Goal: Transaction & Acquisition: Purchase product/service

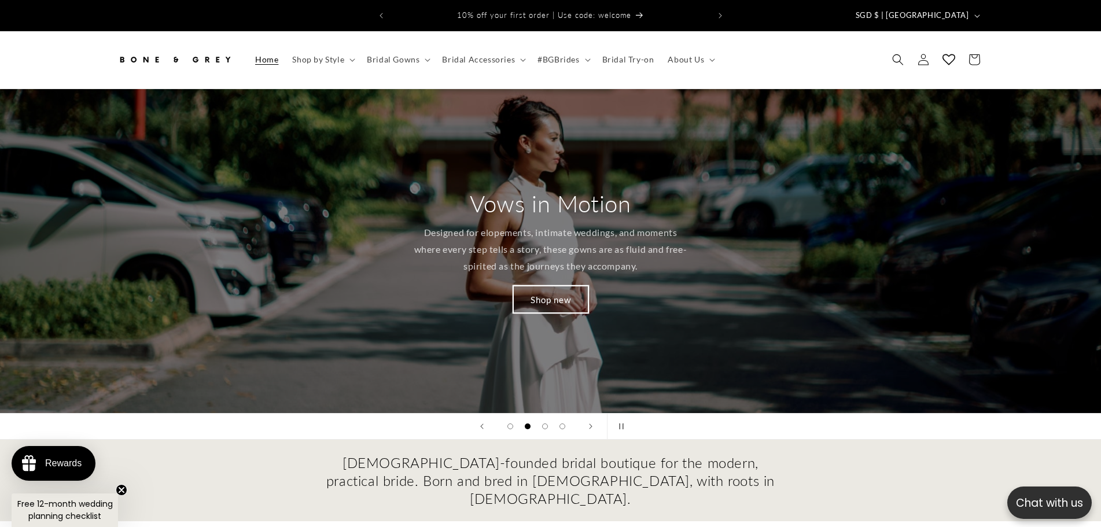
click at [525, 292] on link "Shop new" at bounding box center [550, 299] width 75 height 27
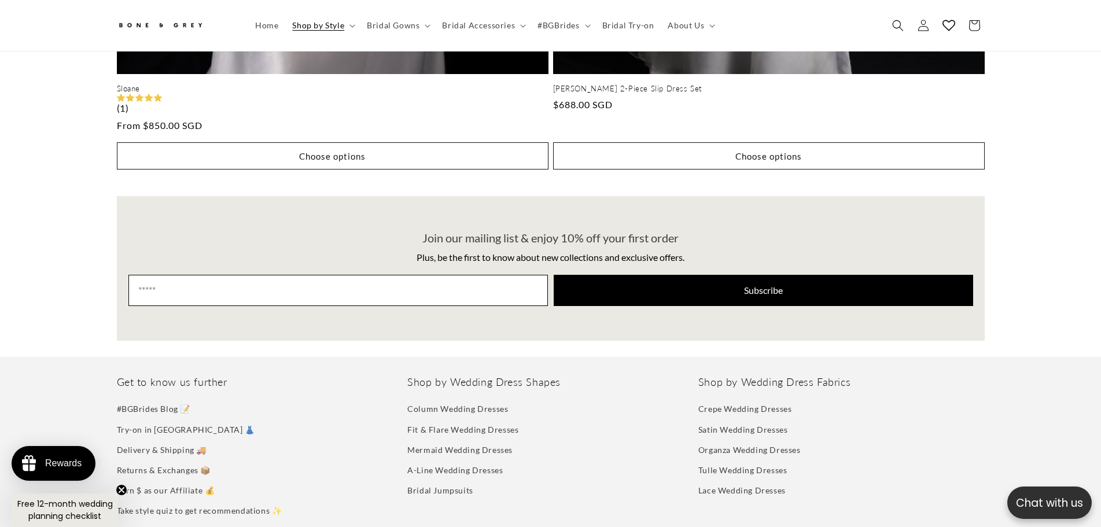
scroll to position [0, 318]
click at [385, 30] on span "Bridal Gowns" at bounding box center [393, 25] width 53 height 10
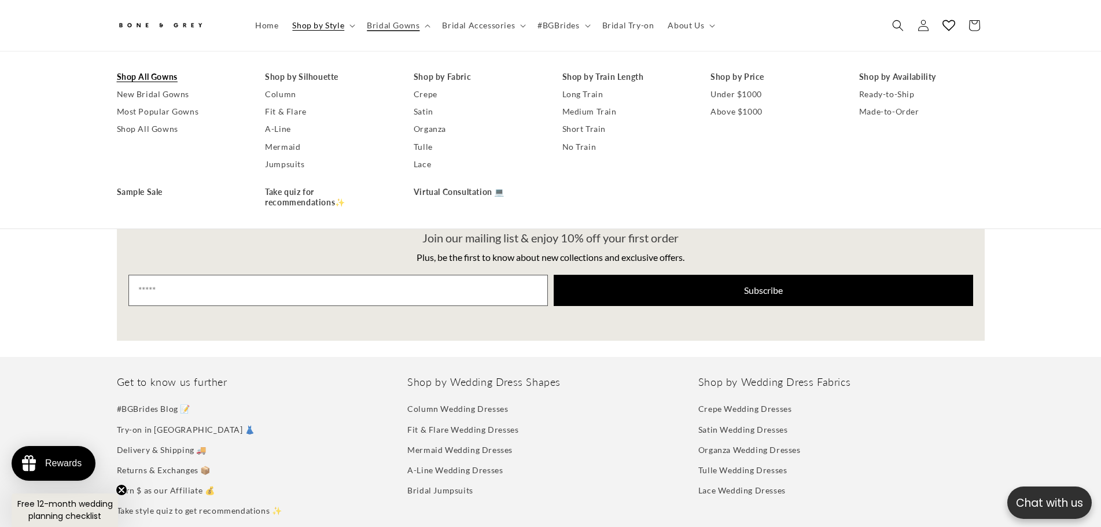
click at [161, 82] on link "Shop All Gowns" at bounding box center [180, 76] width 126 height 17
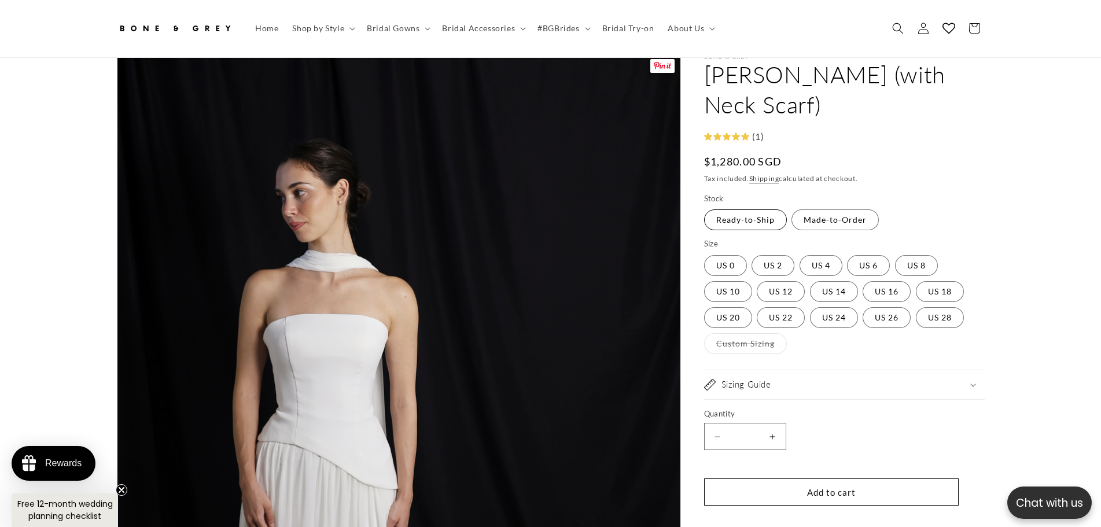
scroll to position [58, 0]
click at [808, 255] on label "US 4 Variant sold out or unavailable" at bounding box center [821, 265] width 43 height 21
click at [806, 209] on label "Made-to-Order Variant sold out or unavailable" at bounding box center [835, 219] width 87 height 21
click at [752, 209] on label "Ready-to-Ship Variant sold out or unavailable" at bounding box center [745, 219] width 83 height 21
click at [817, 209] on label "Made-to-Order Variant sold out or unavailable" at bounding box center [835, 219] width 87 height 21
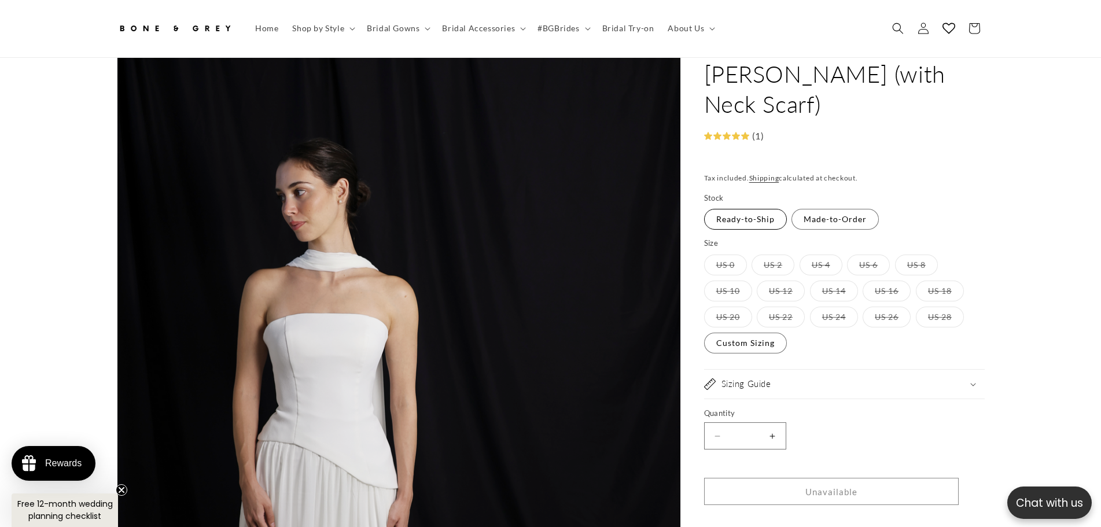
click at [755, 209] on label "Ready-to-Ship Variant sold out or unavailable" at bounding box center [745, 219] width 83 height 21
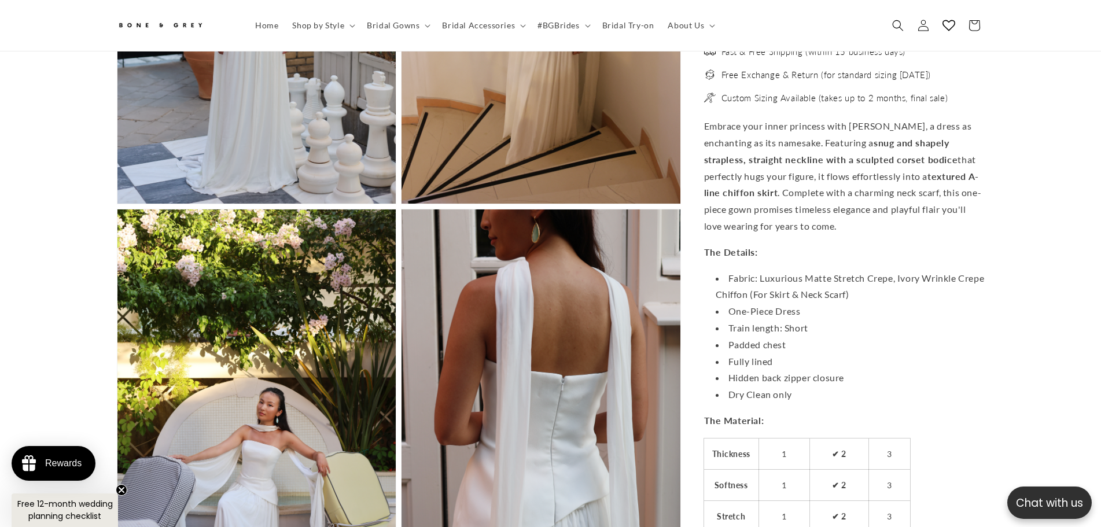
scroll to position [2945, 0]
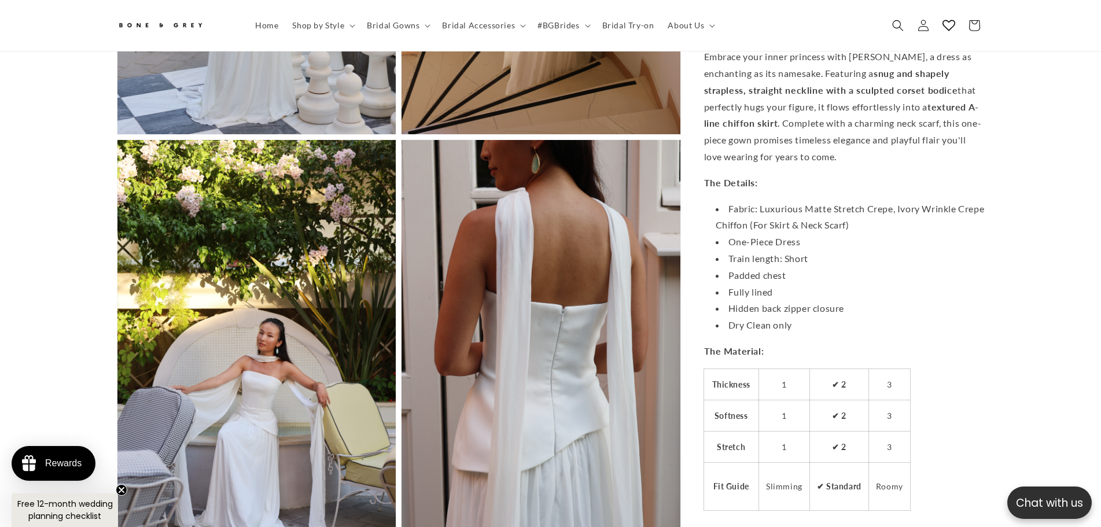
click at [795, 208] on li "Fabric: Luxurious Matte Stretch Crepe, Ivory Wrinkle Crepe Chiffon (For Skirt &…" at bounding box center [850, 218] width 269 height 34
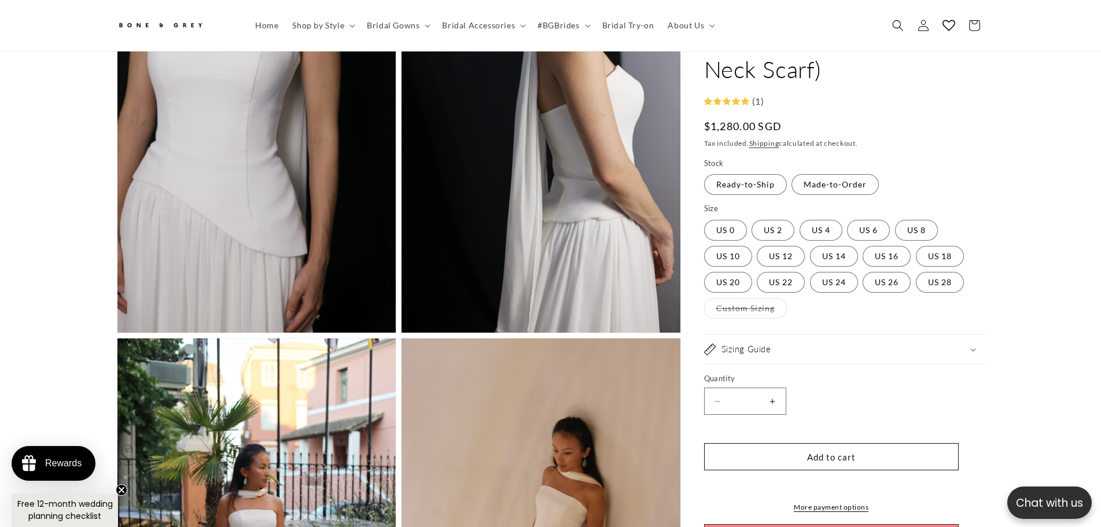
scroll to position [2308, 0]
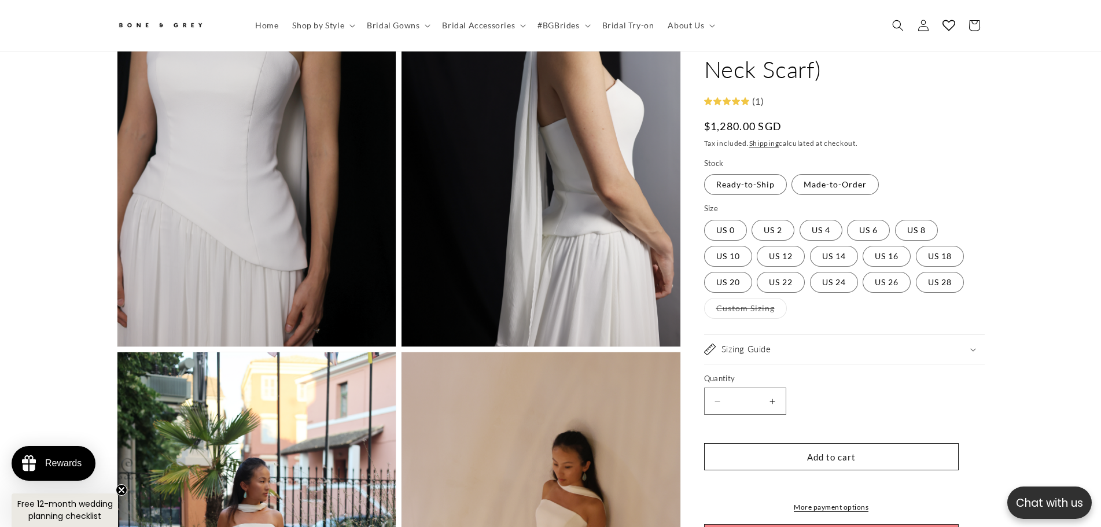
click at [820, 172] on variant-radios "Stock Ready-to-Ship Variant sold out or unavailable Made-to-Order Variant sold …" at bounding box center [844, 239] width 281 height 162
click at [825, 175] on label "Made-to-Order Variant sold out or unavailable" at bounding box center [835, 185] width 87 height 21
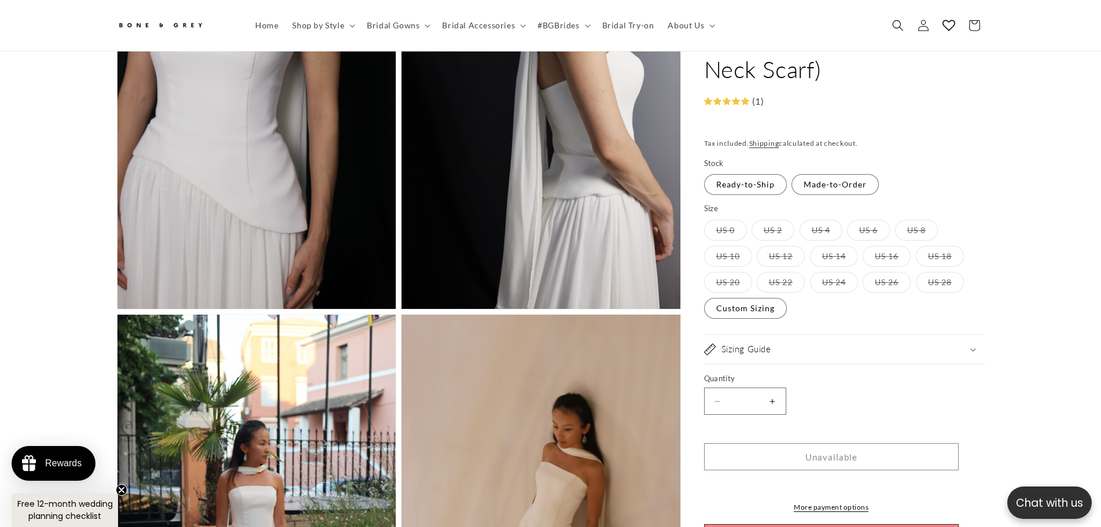
scroll to position [2366, 0]
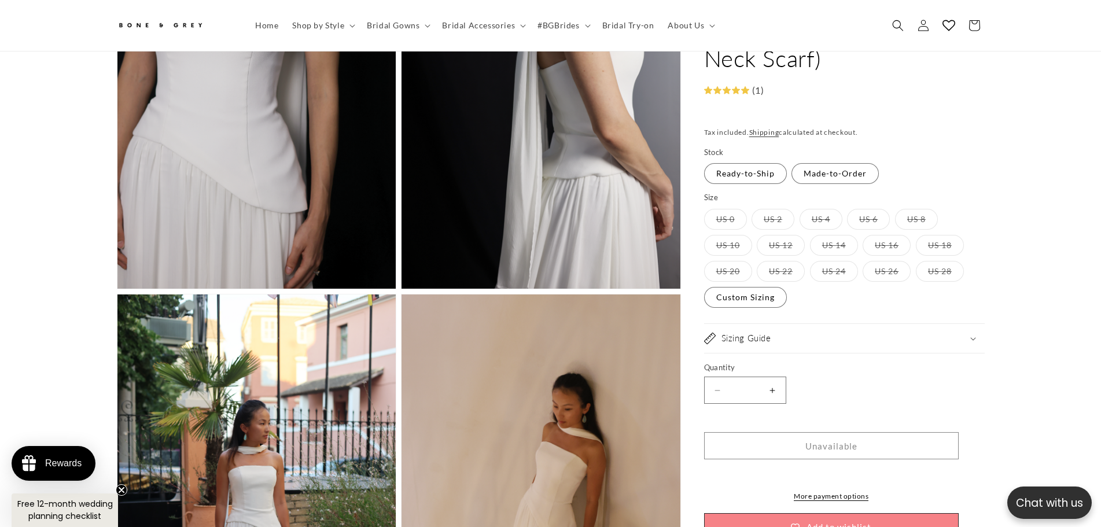
click at [872, 209] on label "US 6 Variant sold out or unavailable" at bounding box center [868, 219] width 43 height 21
click at [866, 235] on label "US 16 Variant sold out or unavailable" at bounding box center [887, 245] width 48 height 21
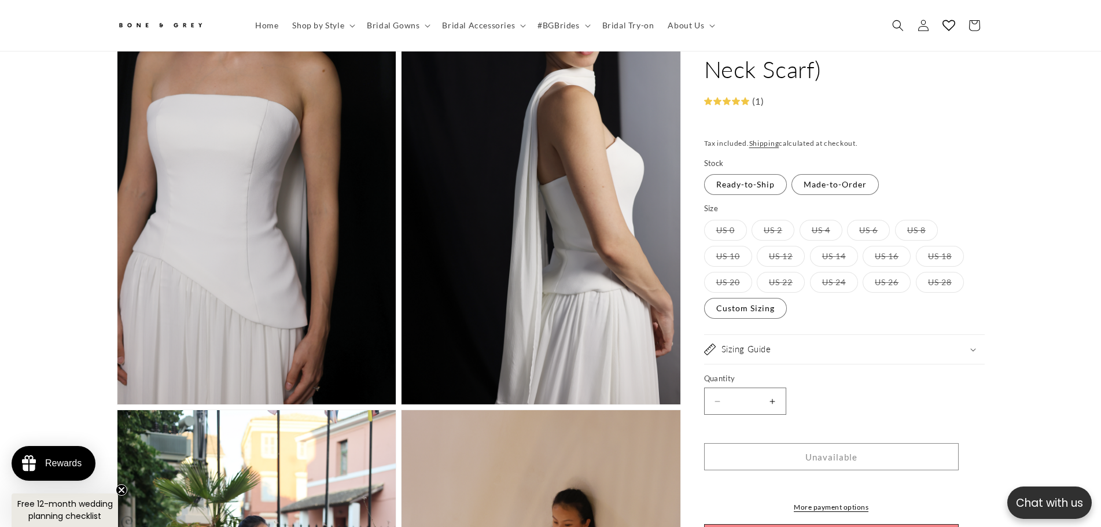
scroll to position [0, 0]
click at [759, 175] on label "Ready-to-Ship Variant sold out or unavailable" at bounding box center [745, 185] width 83 height 21
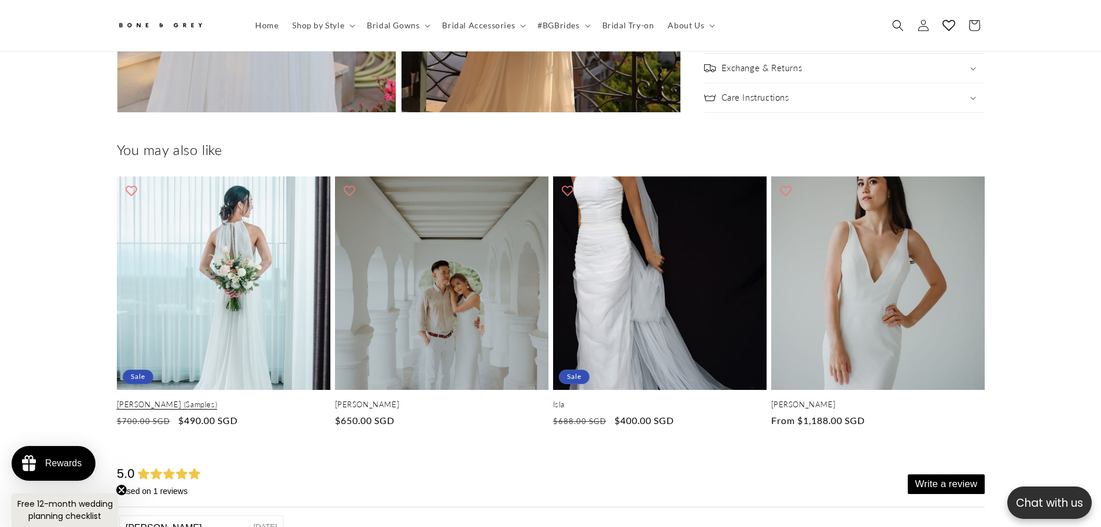
scroll to position [3928, 0]
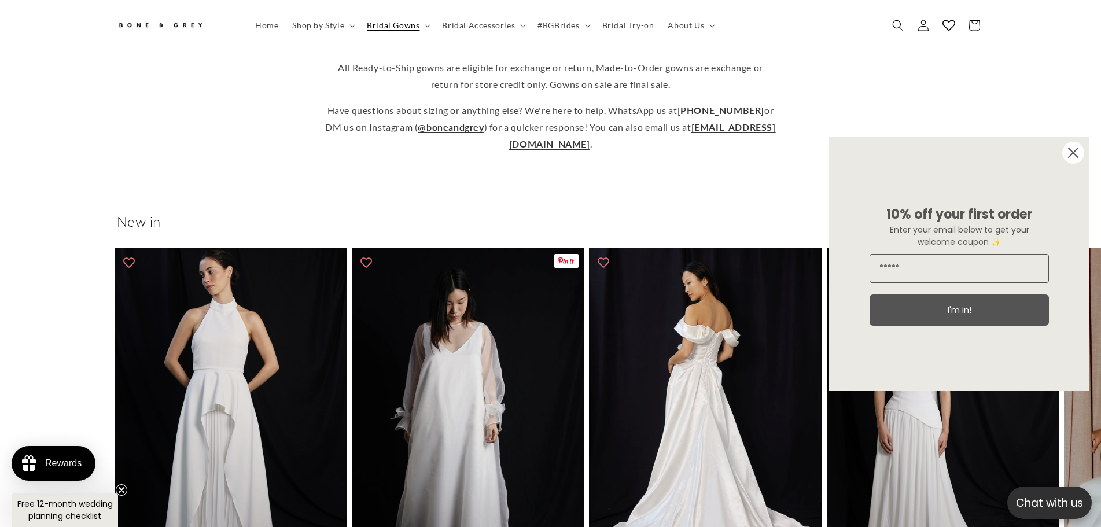
scroll to position [399, 0]
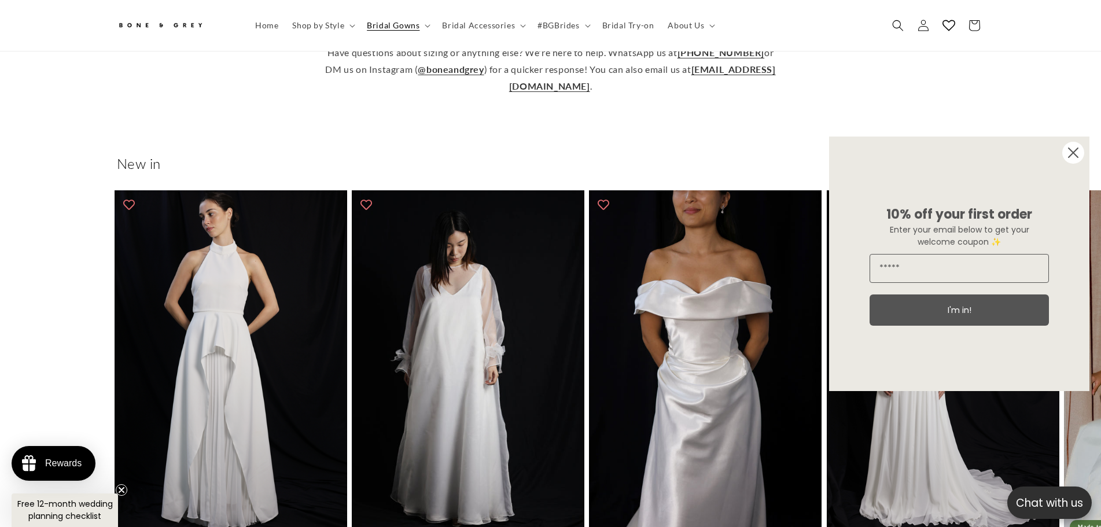
click at [1066, 153] on circle "Close dialog" at bounding box center [1073, 153] width 22 height 22
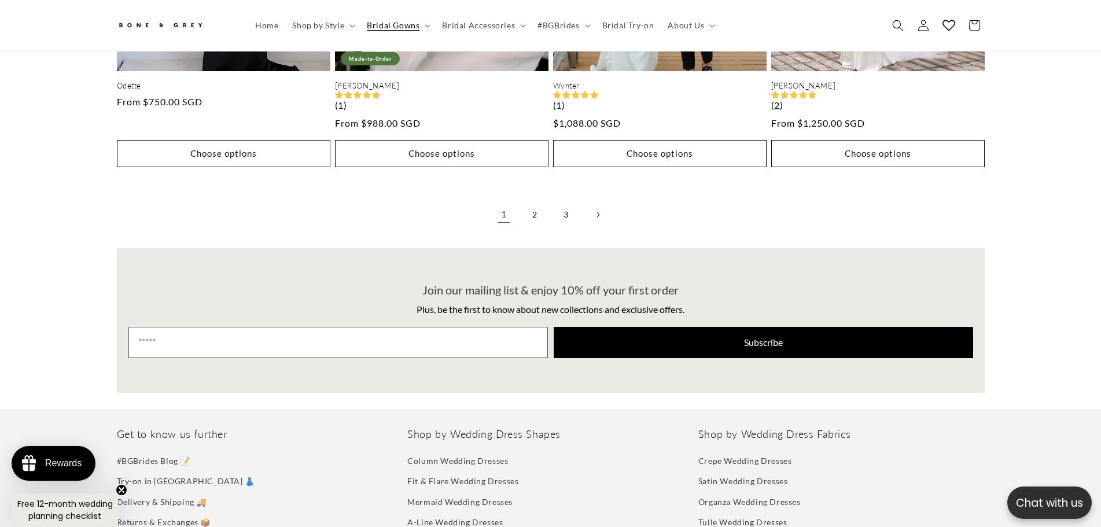
scroll to position [3292, 0]
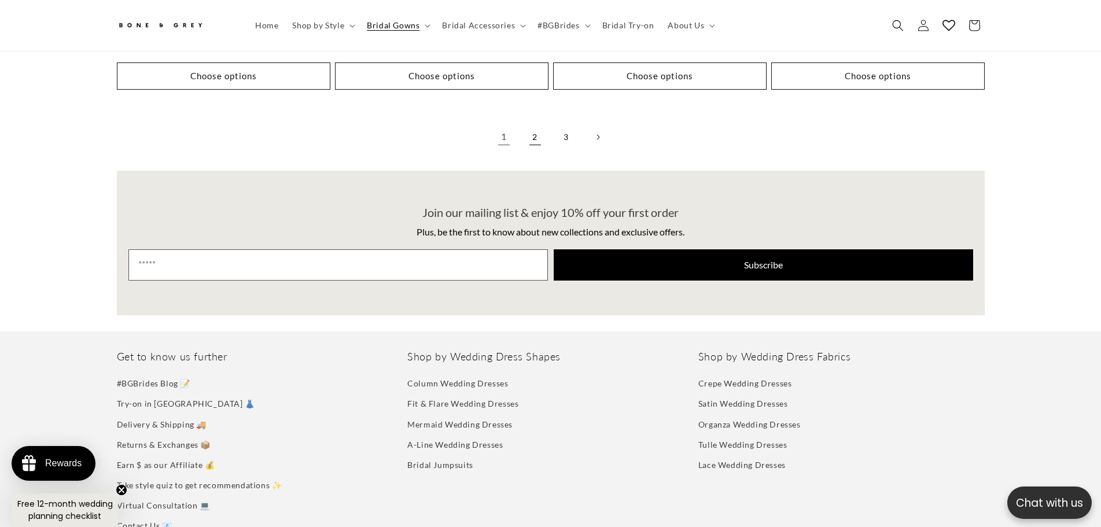
click at [531, 132] on link "2" at bounding box center [534, 136] width 25 height 25
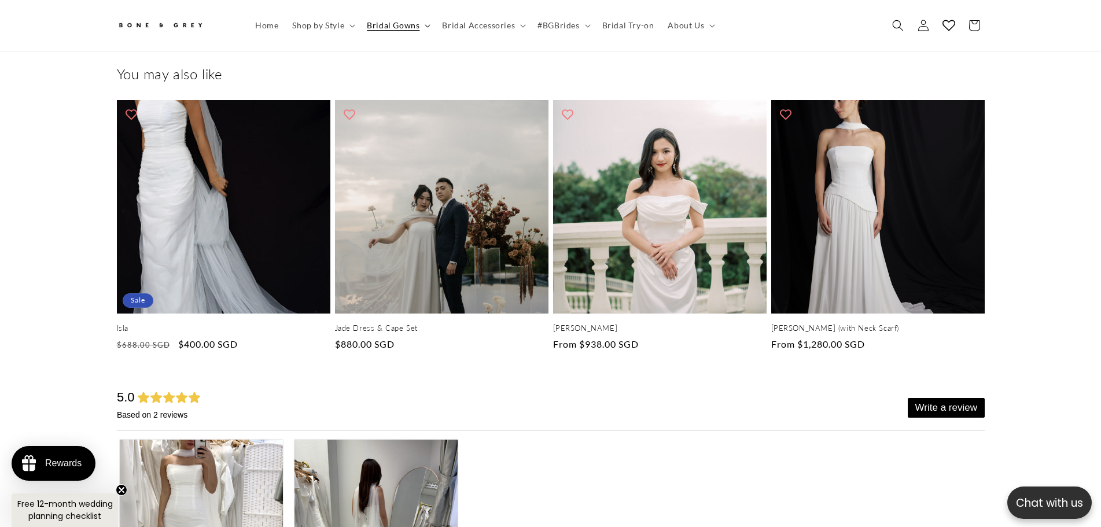
scroll to position [0, 636]
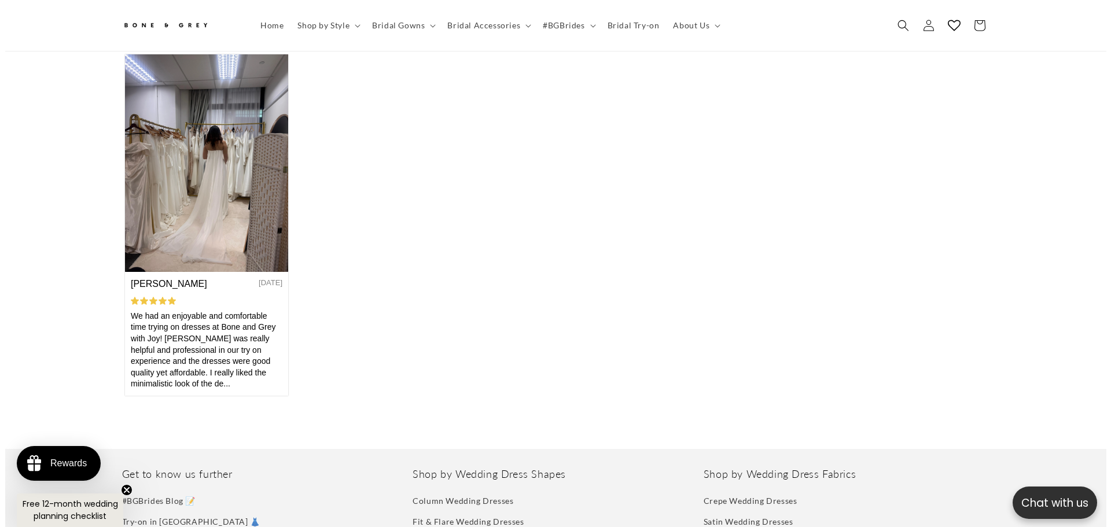
scroll to position [0, 318]
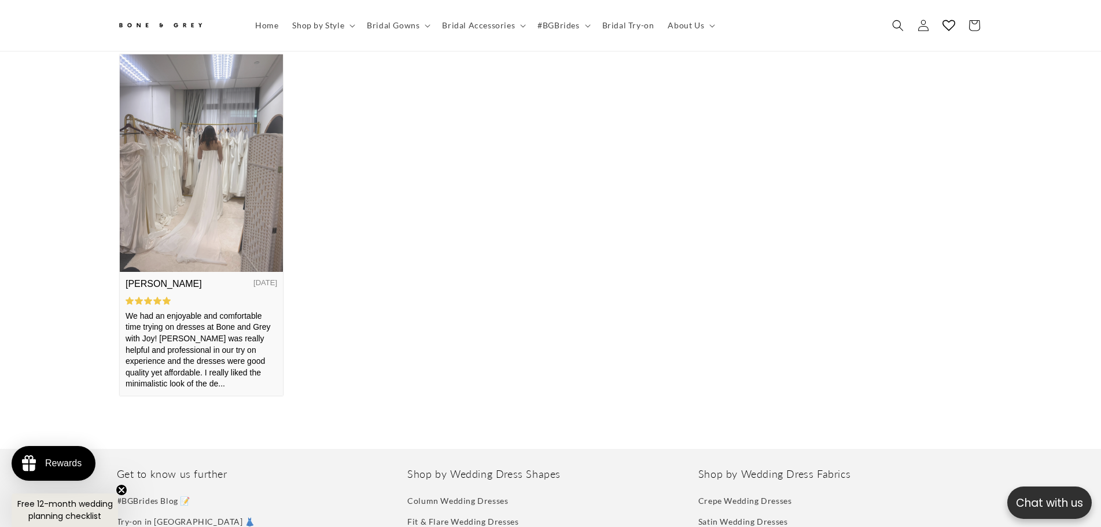
drag, startPoint x: 259, startPoint y: 241, endPoint x: 377, endPoint y: 223, distance: 119.9
click at [259, 241] on img at bounding box center [200, 164] width 163 height 218
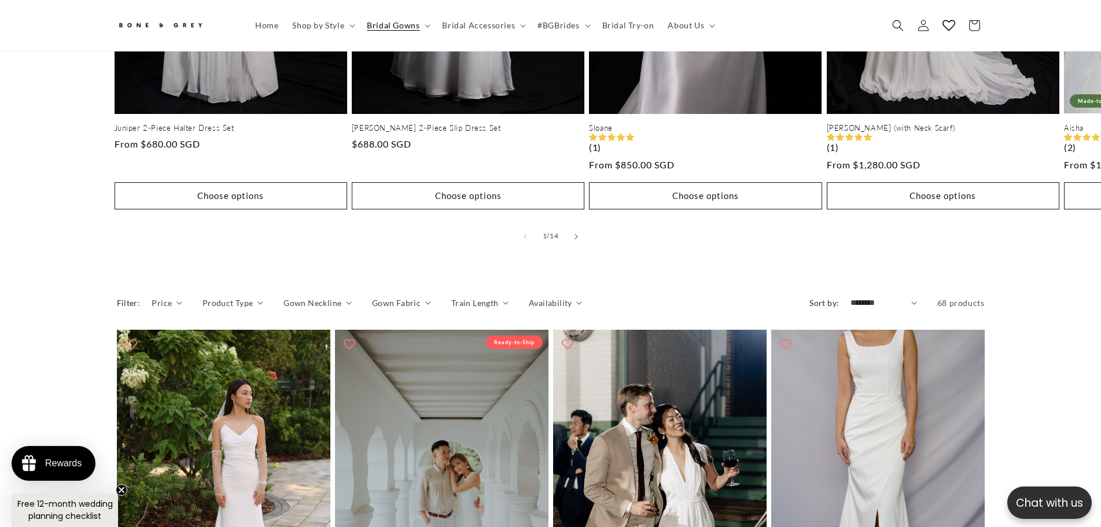
scroll to position [919, 0]
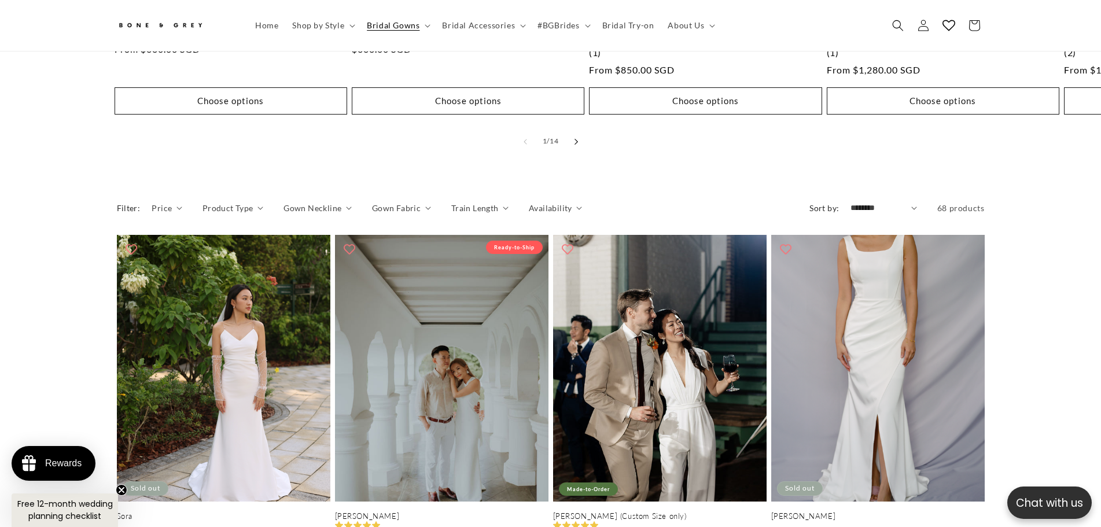
click at [579, 129] on button "Slide right" at bounding box center [576, 141] width 25 height 25
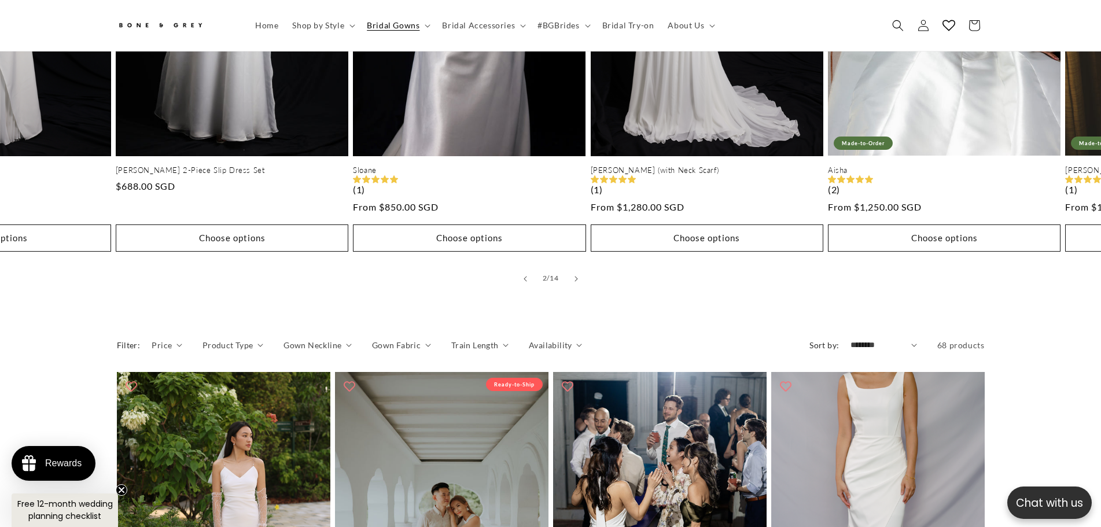
scroll to position [804, 0]
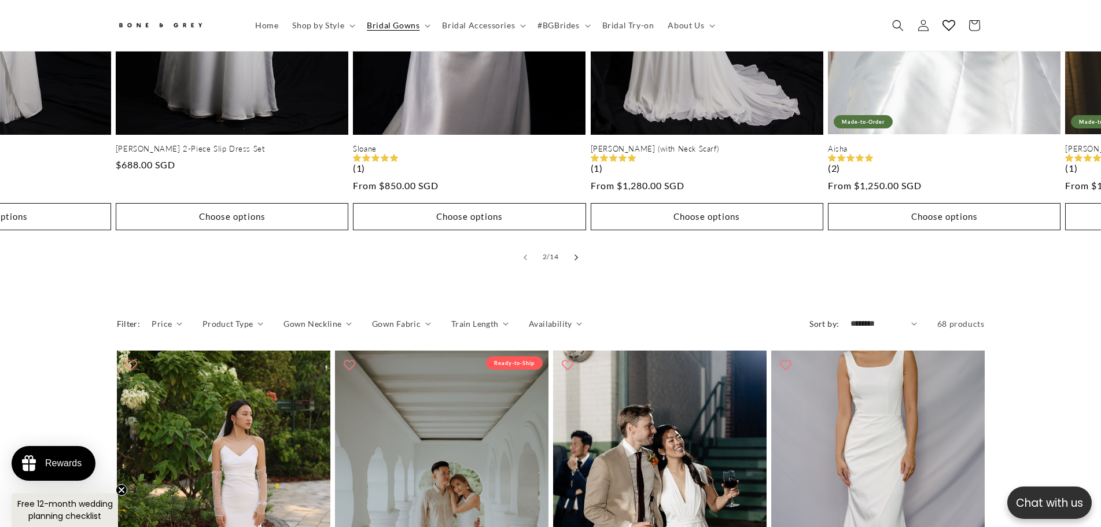
click at [581, 251] on button "Slide right" at bounding box center [576, 257] width 25 height 25
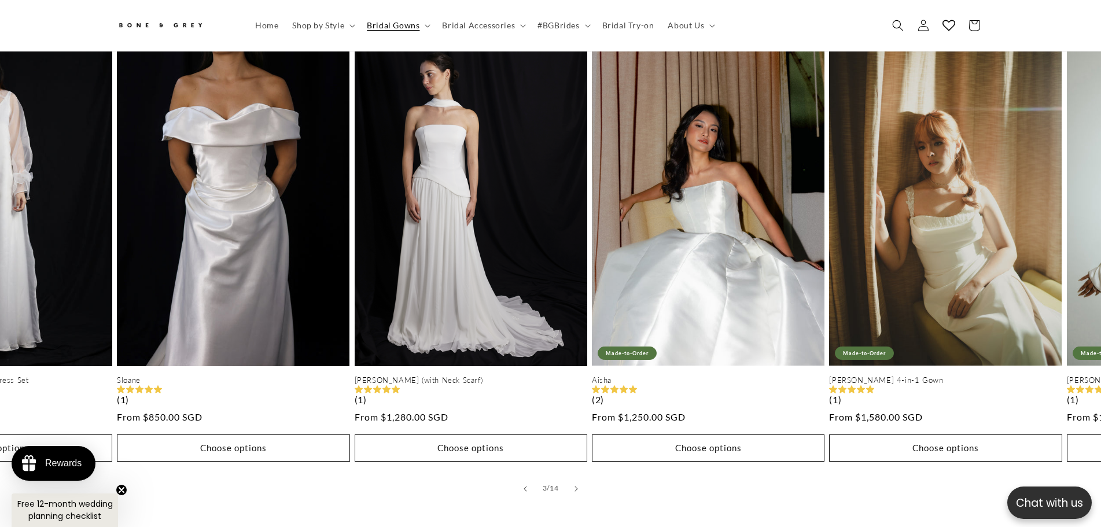
scroll to position [630, 0]
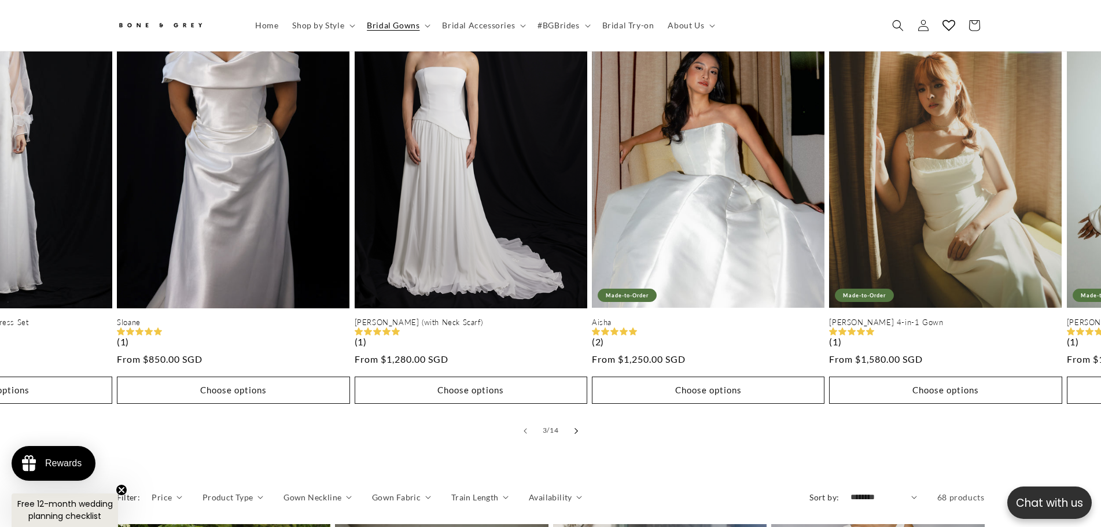
click at [581, 422] on button "Slide right" at bounding box center [576, 430] width 25 height 25
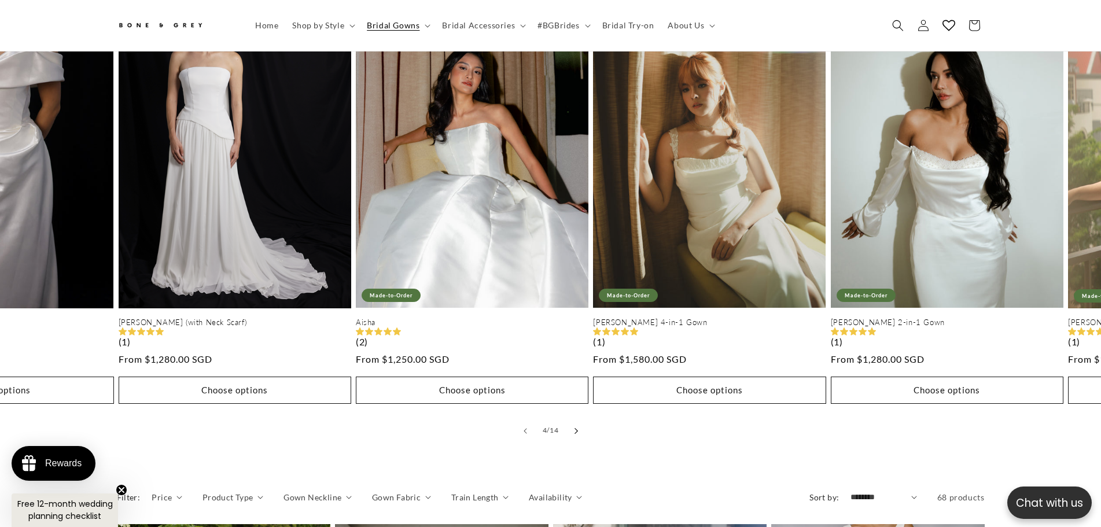
click at [581, 422] on button "Slide right" at bounding box center [576, 430] width 25 height 25
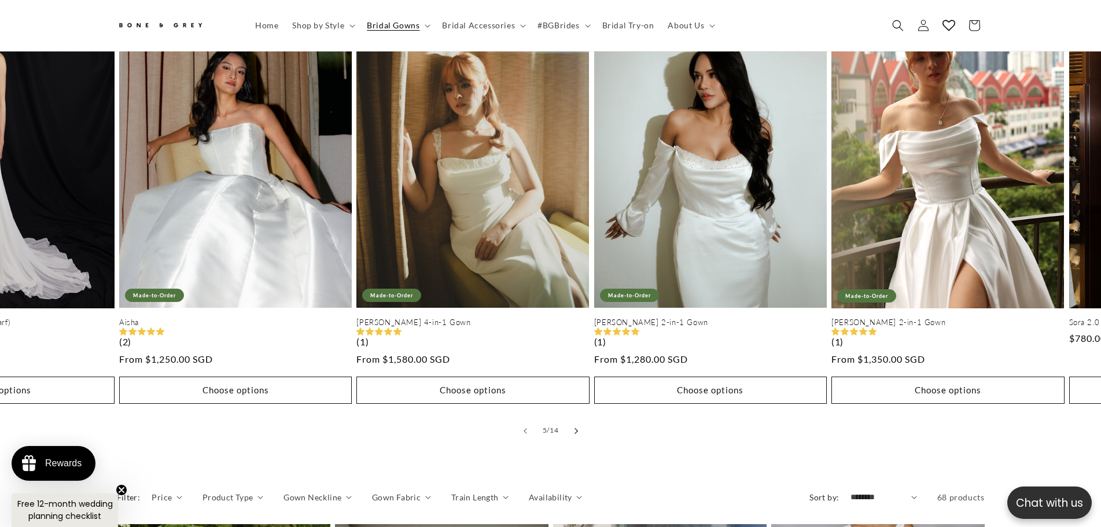
click at [581, 422] on button "Slide right" at bounding box center [576, 430] width 25 height 25
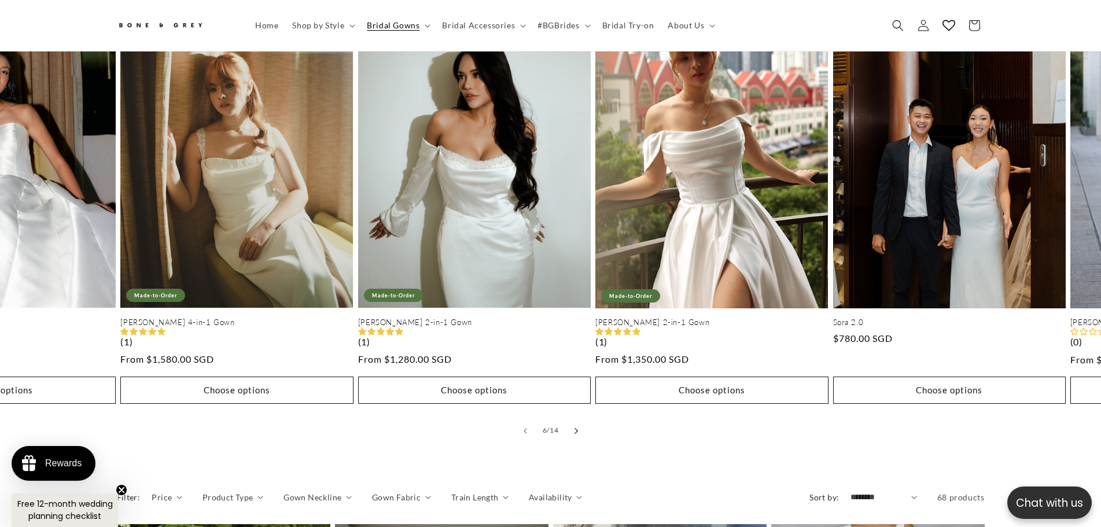
click at [581, 422] on button "Slide right" at bounding box center [576, 430] width 25 height 25
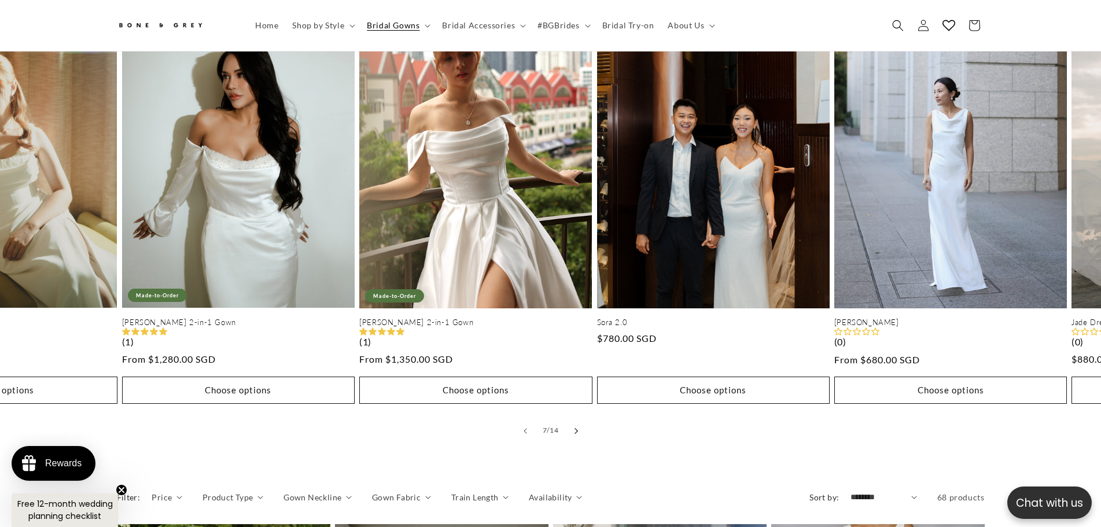
scroll to position [0, 318]
click at [581, 422] on button "Slide right" at bounding box center [576, 430] width 25 height 25
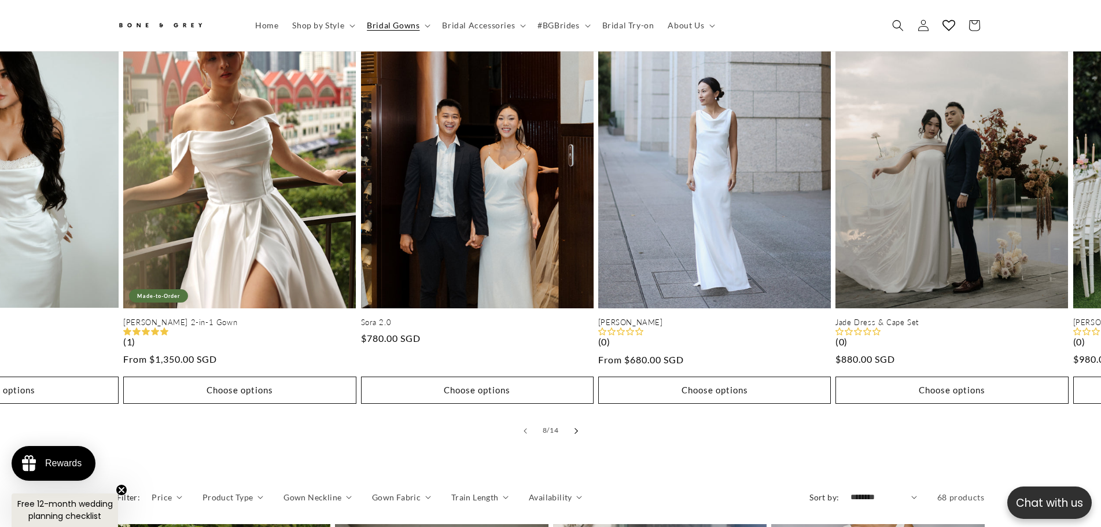
click at [581, 422] on button "Slide right" at bounding box center [576, 430] width 25 height 25
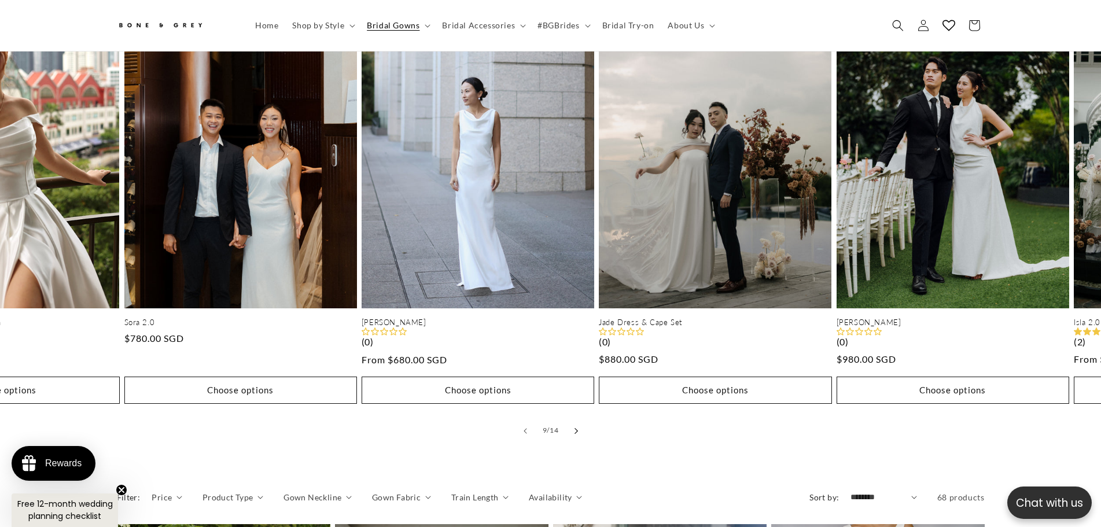
click at [581, 422] on button "Slide right" at bounding box center [576, 430] width 25 height 25
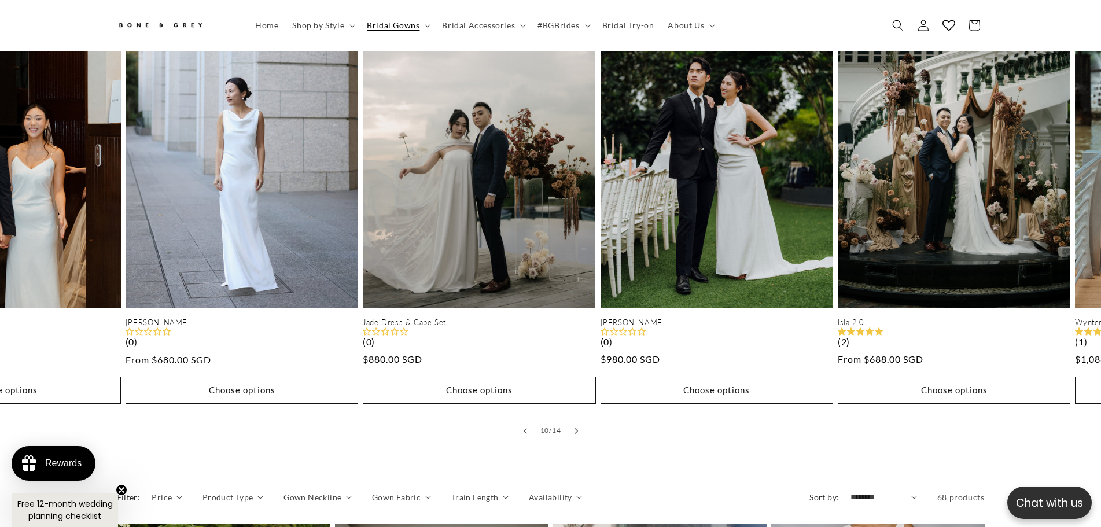
click at [581, 422] on button "Slide right" at bounding box center [576, 430] width 25 height 25
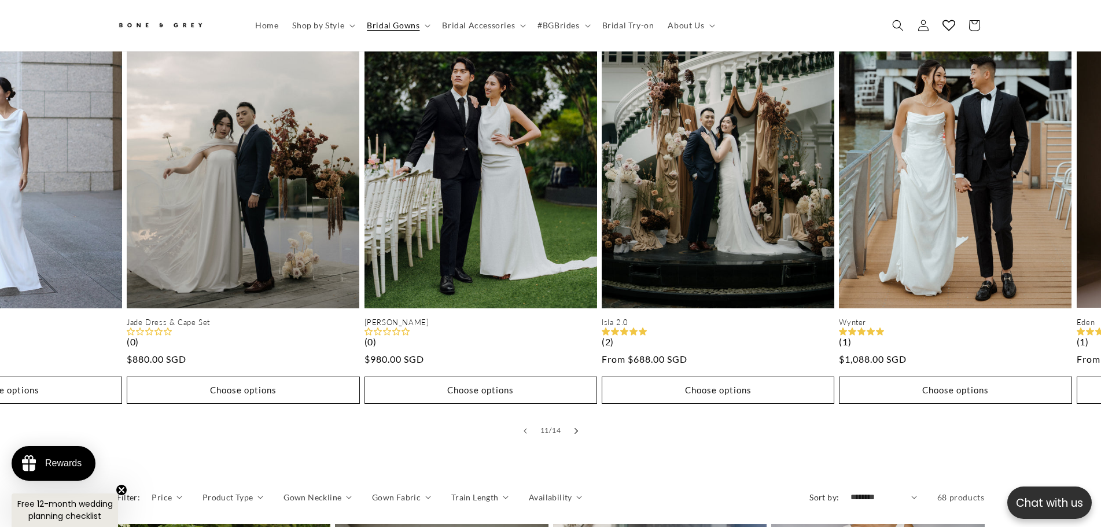
click at [581, 422] on button "Slide right" at bounding box center [576, 430] width 25 height 25
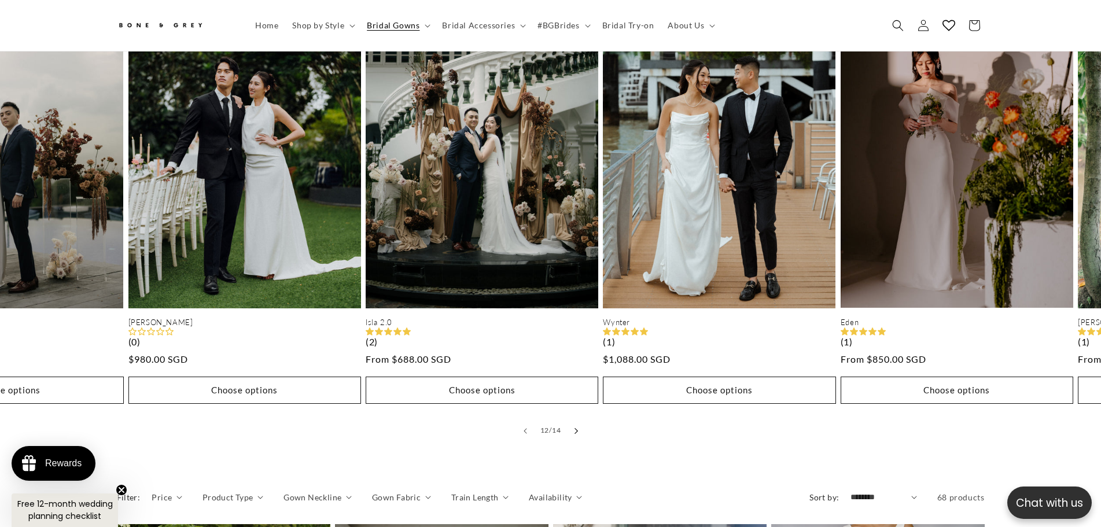
click at [581, 422] on button "Slide right" at bounding box center [576, 430] width 25 height 25
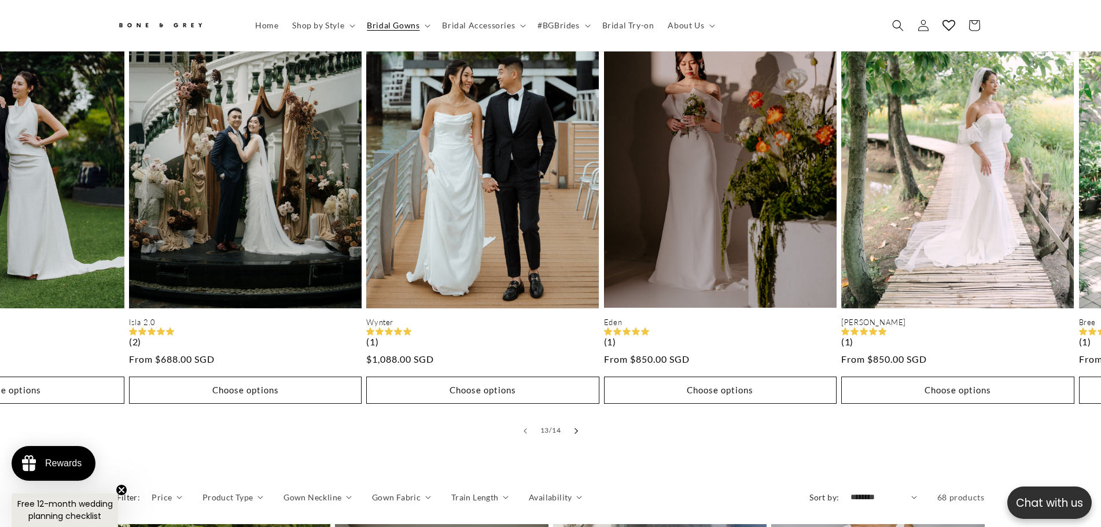
click at [581, 422] on button "Slide right" at bounding box center [576, 430] width 25 height 25
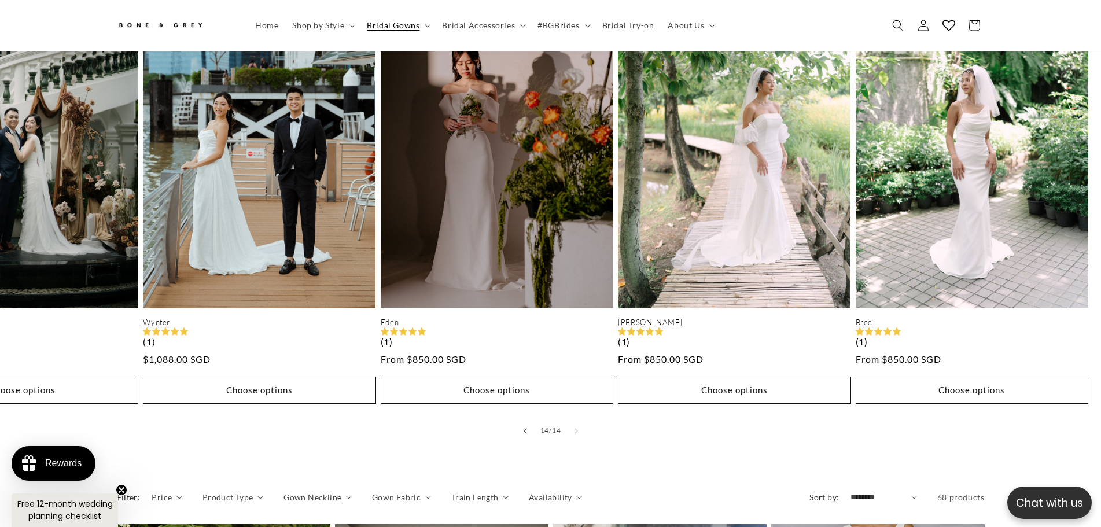
scroll to position [0, 636]
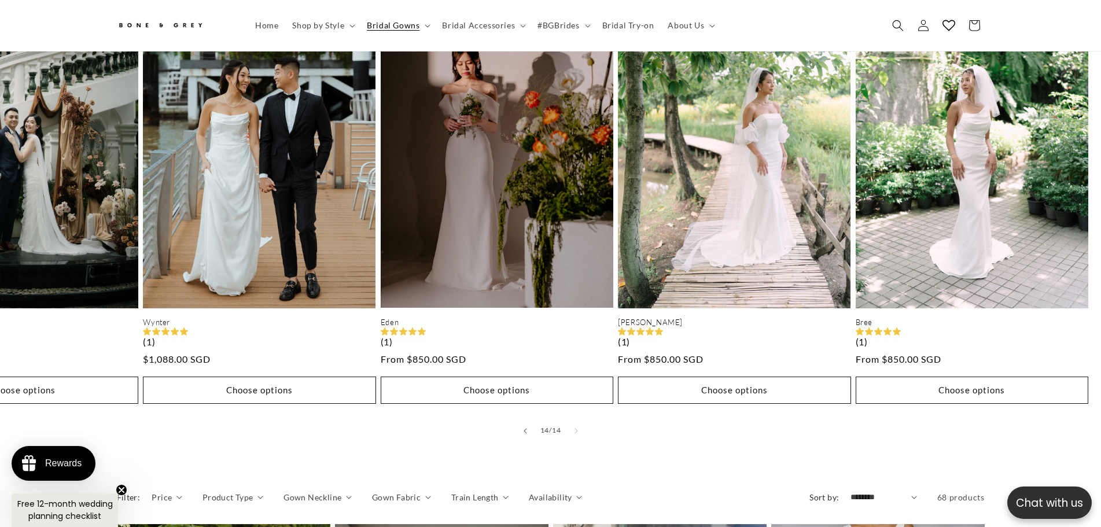
drag, startPoint x: 318, startPoint y: 179, endPoint x: 609, endPoint y: 411, distance: 372.3
click at [609, 418] on div "14 / of 14" at bounding box center [550, 430] width 1101 height 25
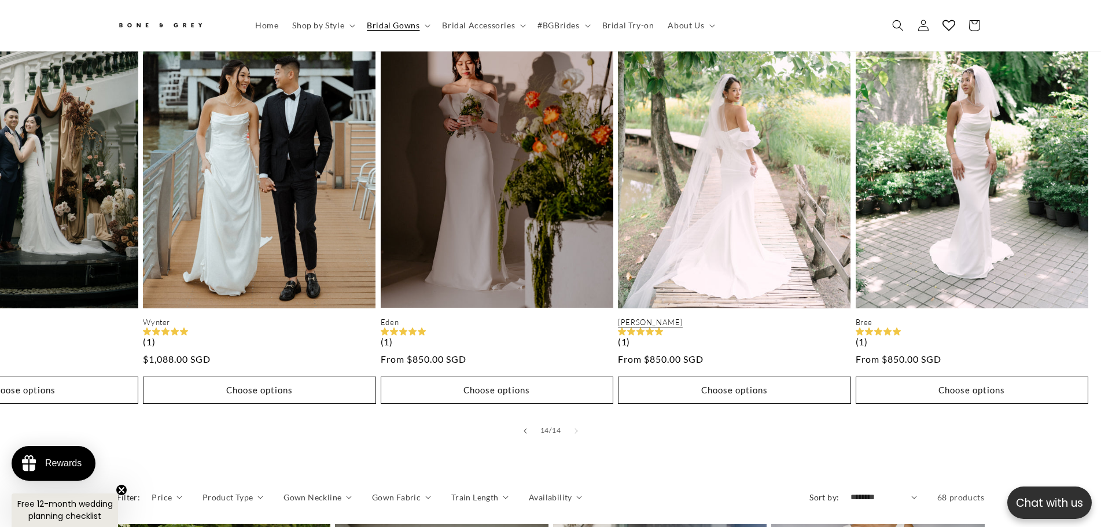
scroll to position [0, 0]
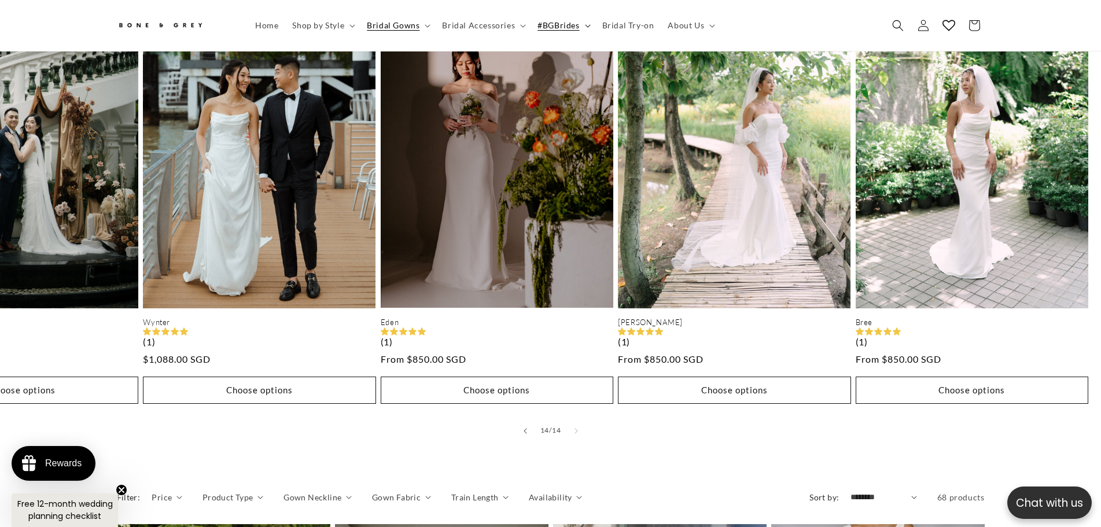
click at [554, 33] on summary "#BGBrides" at bounding box center [563, 25] width 64 height 24
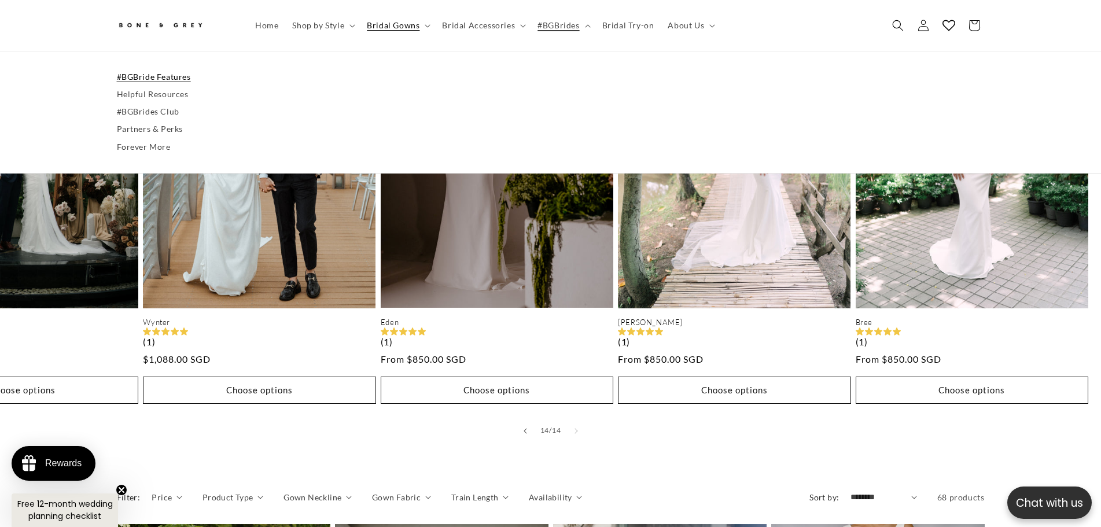
click at [141, 76] on link "#BGBride Features" at bounding box center [551, 76] width 868 height 17
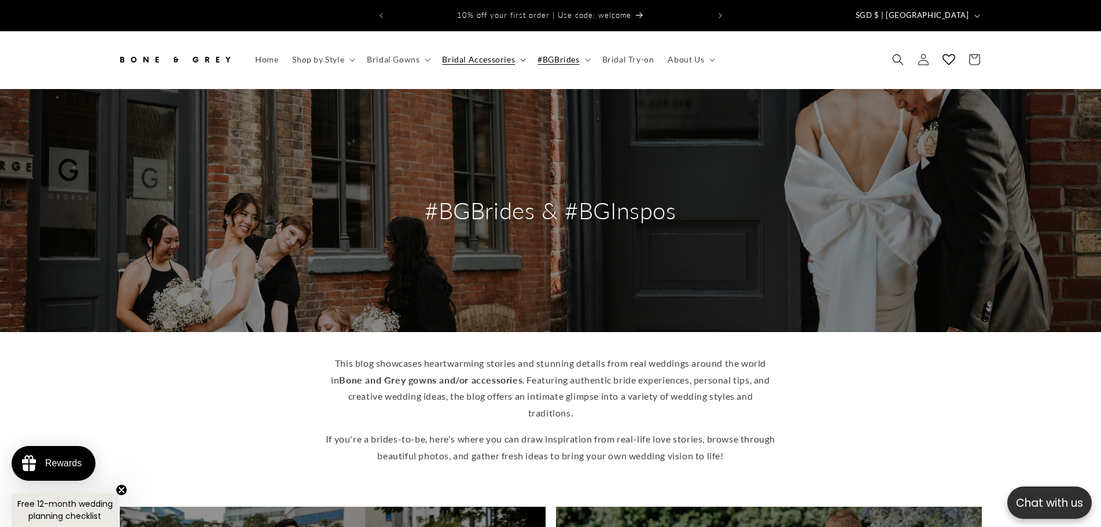
drag, startPoint x: 471, startPoint y: 58, endPoint x: 481, endPoint y: 61, distance: 11.0
click at [480, 61] on summary "Bridal Accessories" at bounding box center [482, 59] width 95 height 24
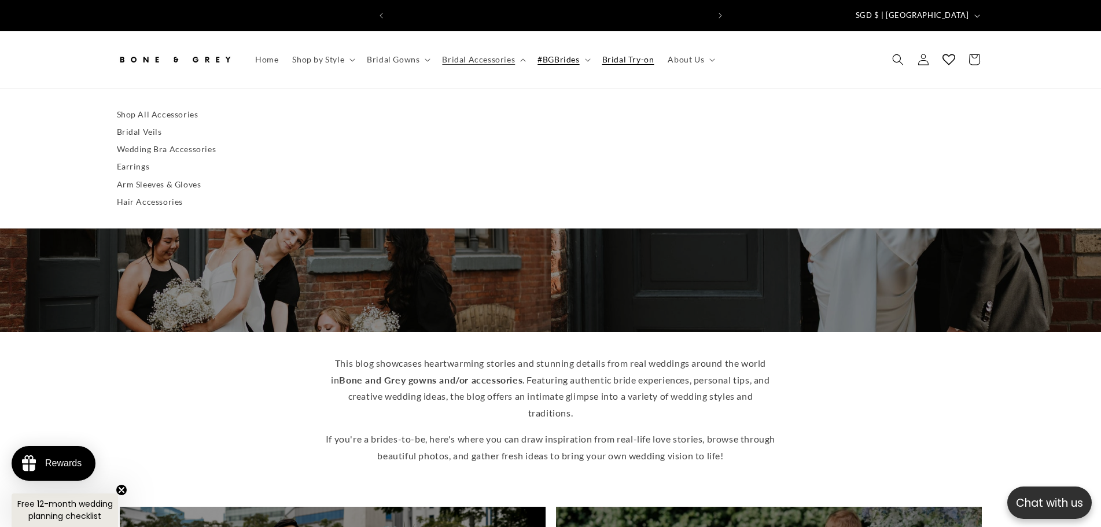
scroll to position [0, 318]
click at [615, 54] on span "Bridal Try-on" at bounding box center [628, 59] width 52 height 10
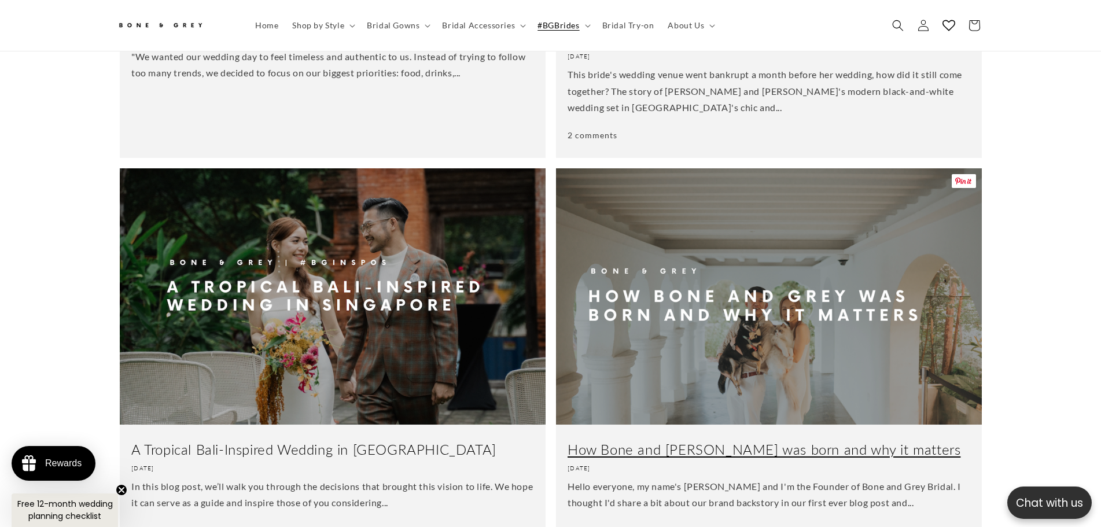
click at [718, 441] on link "How Bone and Grey was born and why it matters" at bounding box center [769, 450] width 403 height 18
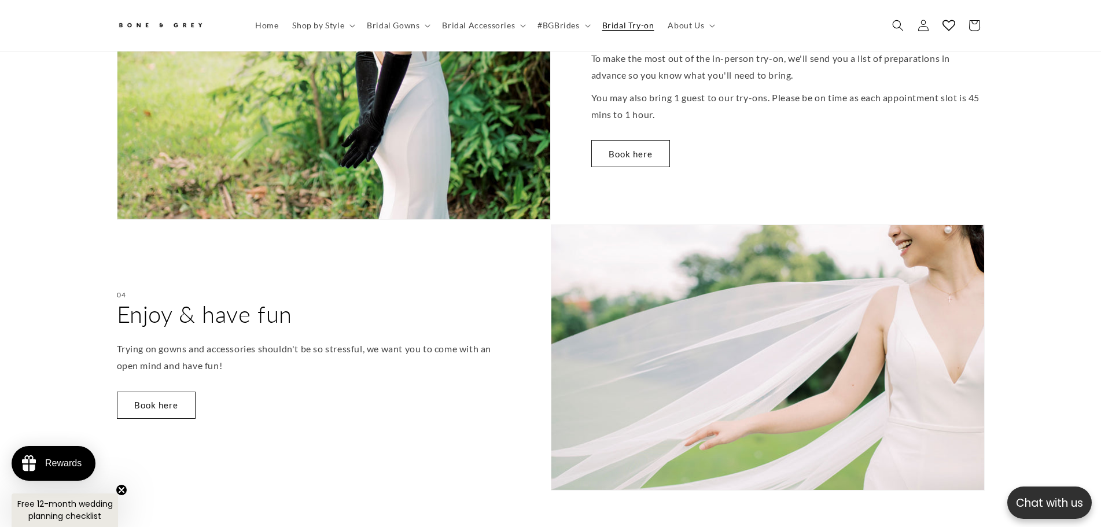
scroll to position [0, 318]
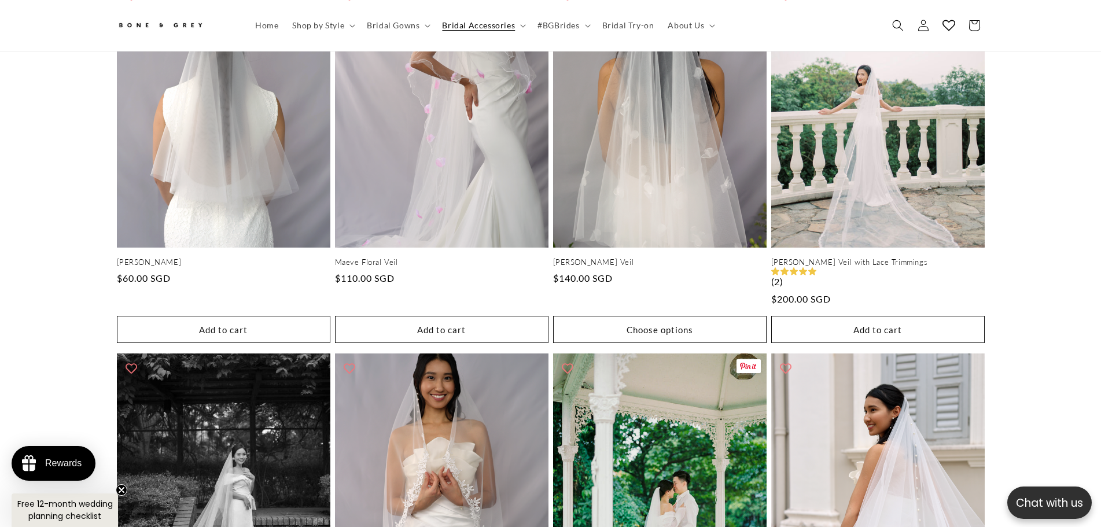
scroll to position [2308, 0]
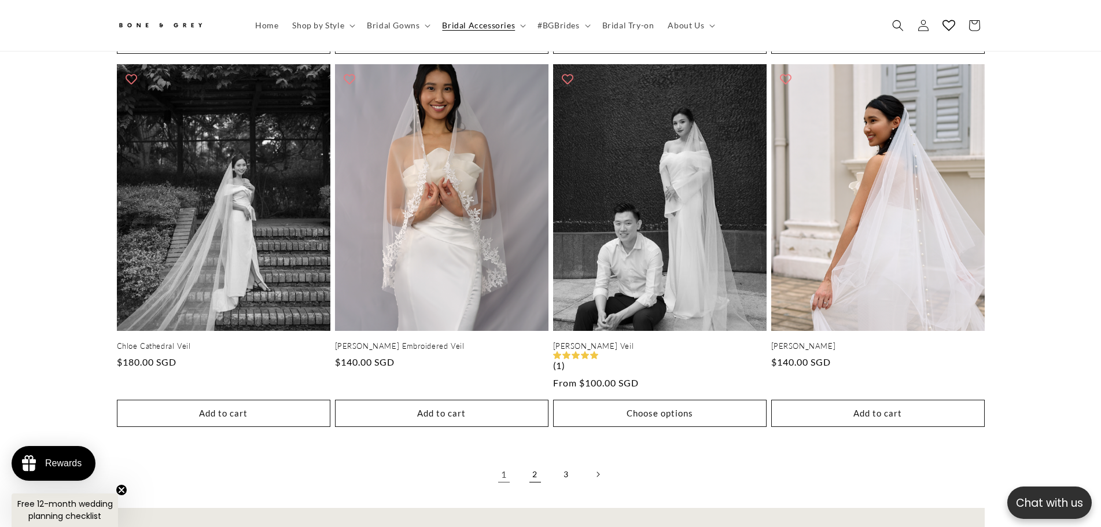
click at [529, 462] on link "2" at bounding box center [534, 474] width 25 height 25
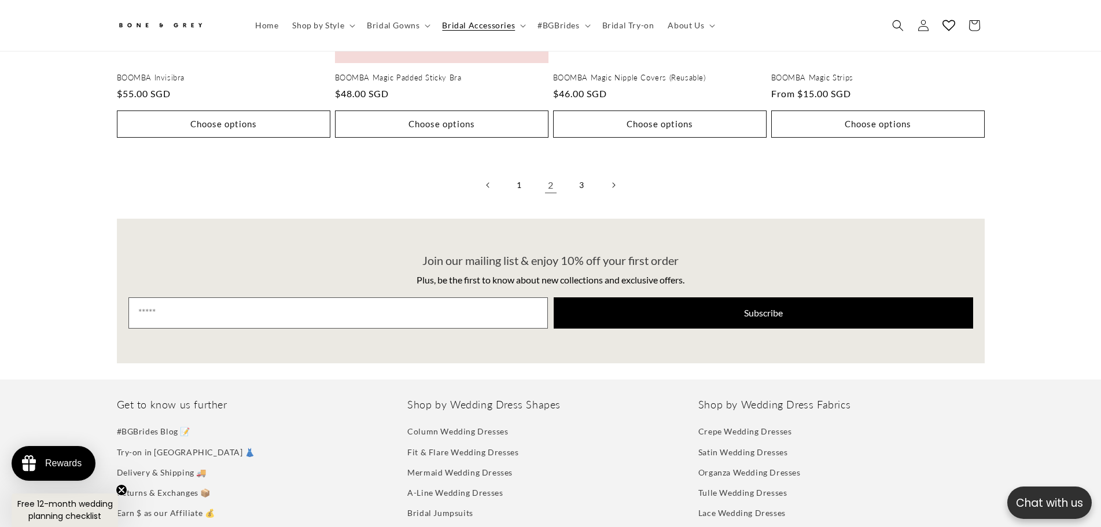
scroll to position [0, 318]
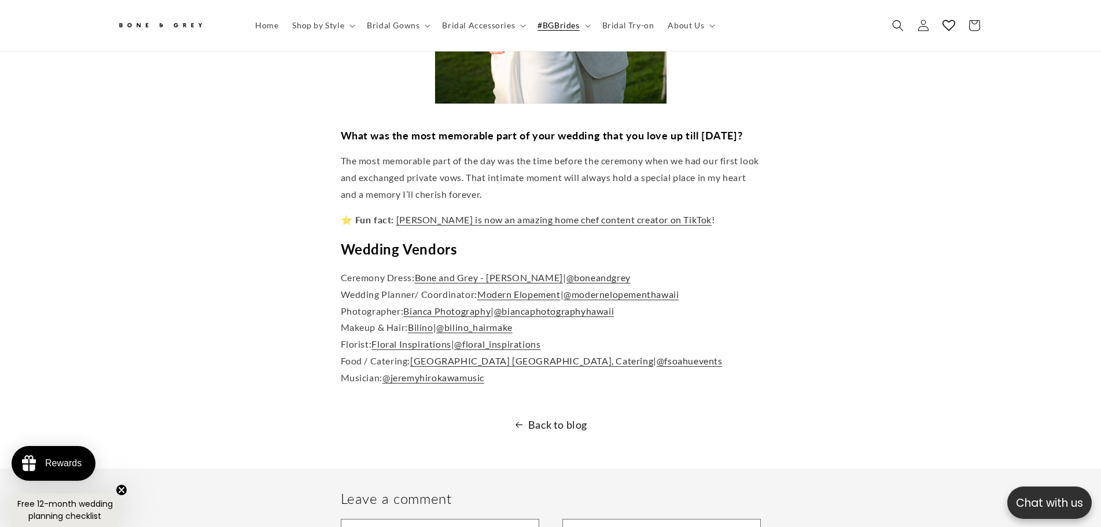
scroll to position [0, 636]
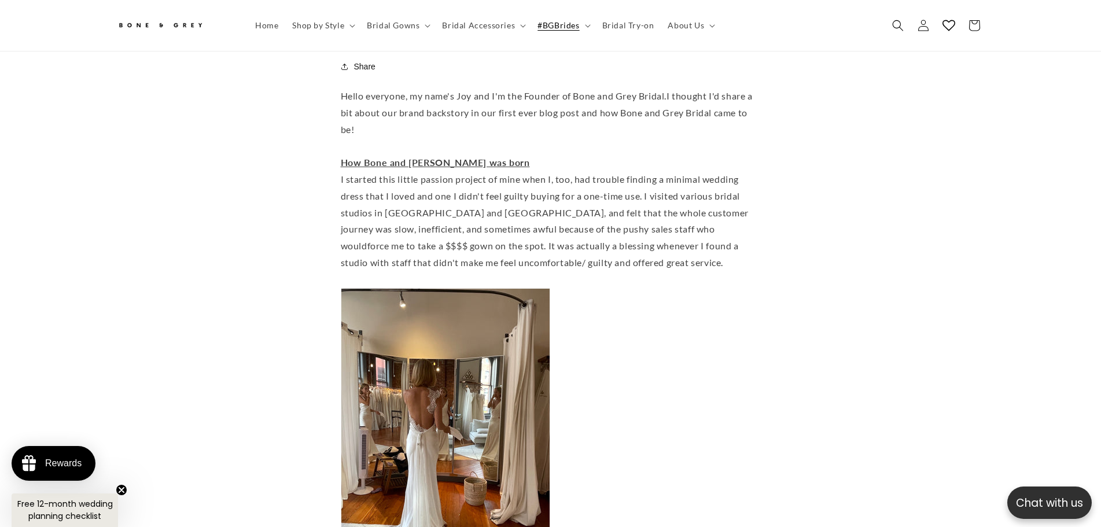
scroll to position [0, 318]
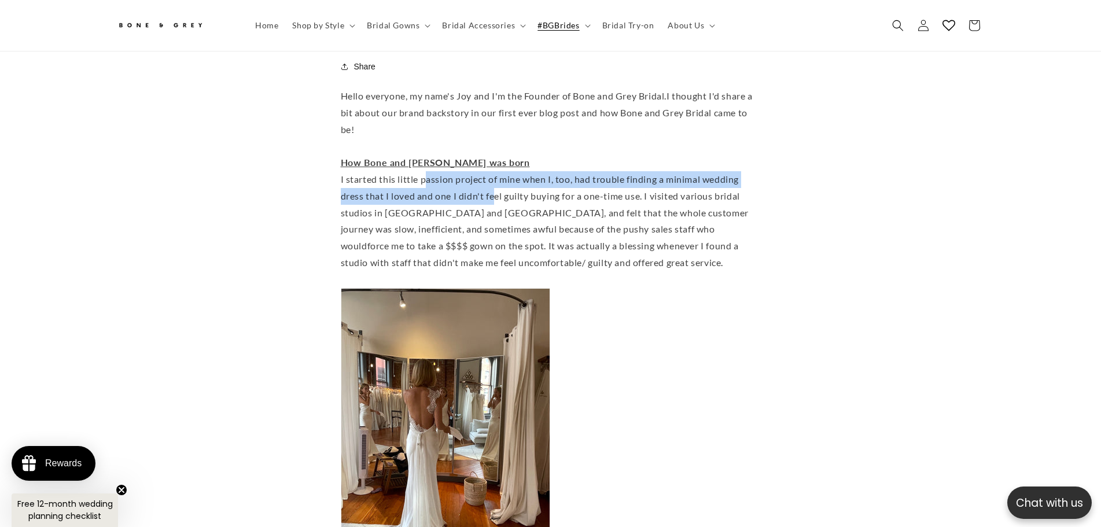
drag, startPoint x: 429, startPoint y: 166, endPoint x: 505, endPoint y: 183, distance: 77.8
click at [500, 183] on div "I started this little passion project of mine when I, too, had trouble finding …" at bounding box center [551, 221] width 420 height 100
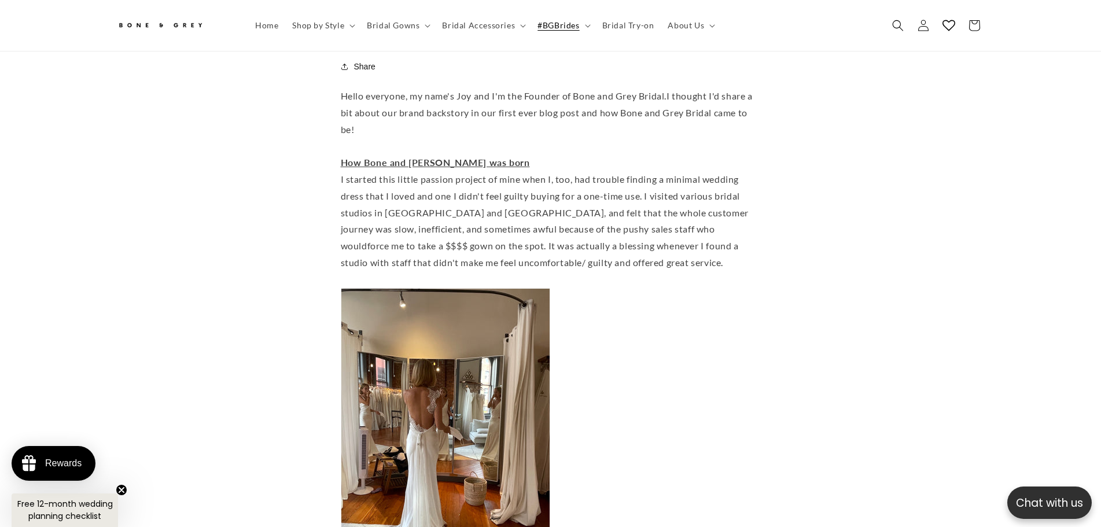
click at [567, 194] on div "I started this little passion project of mine when I, too, had trouble finding …" at bounding box center [551, 221] width 420 height 100
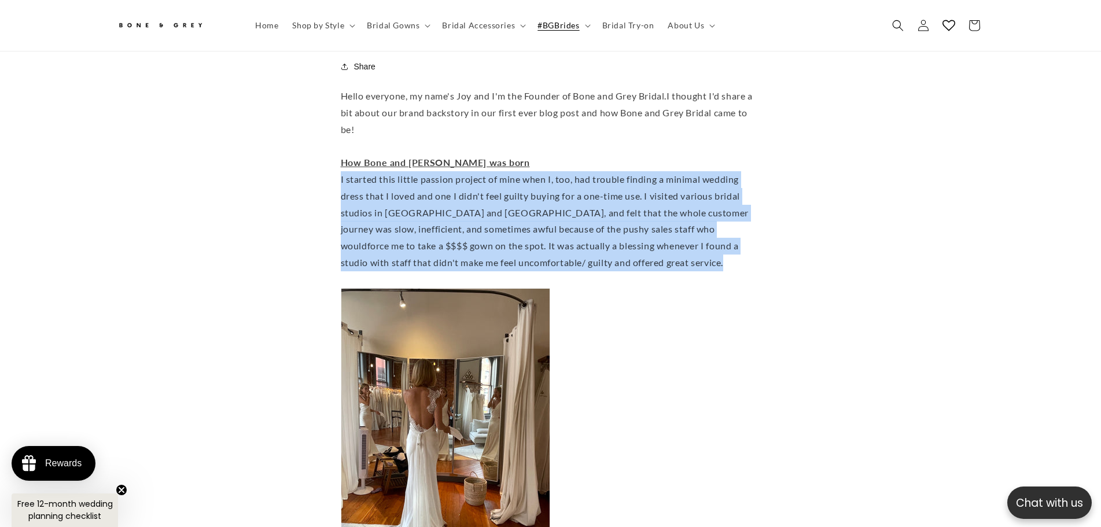
click at [568, 194] on div "I started this little passion project of mine when I, too, had trouble finding …" at bounding box center [551, 221] width 420 height 100
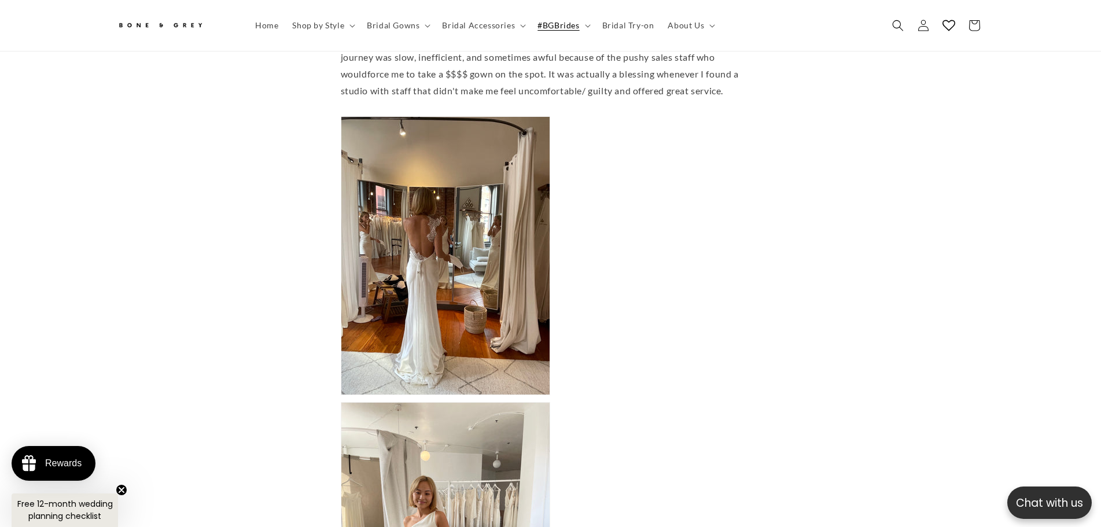
scroll to position [746, 0]
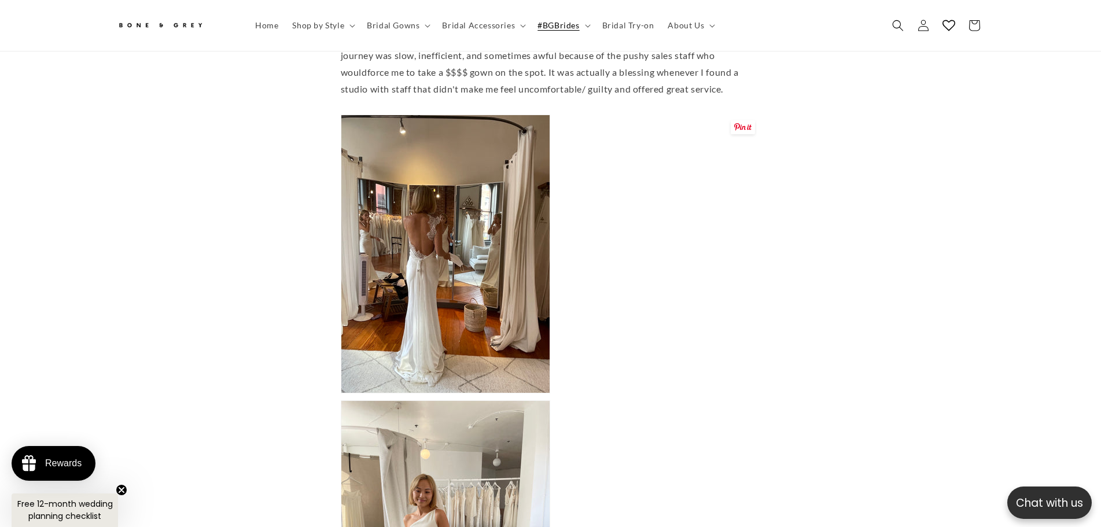
click at [502, 288] on img at bounding box center [445, 254] width 209 height 279
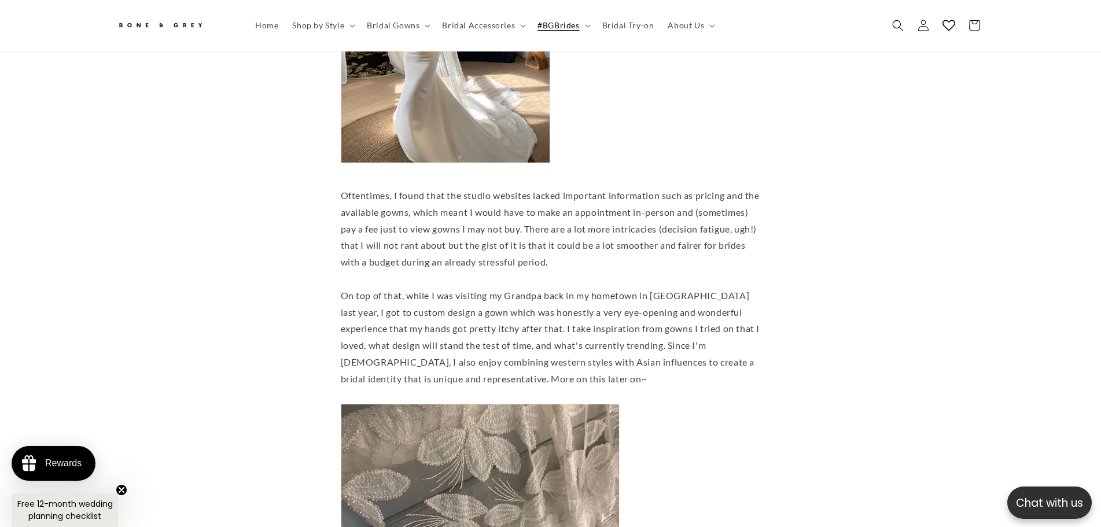
scroll to position [1267, 0]
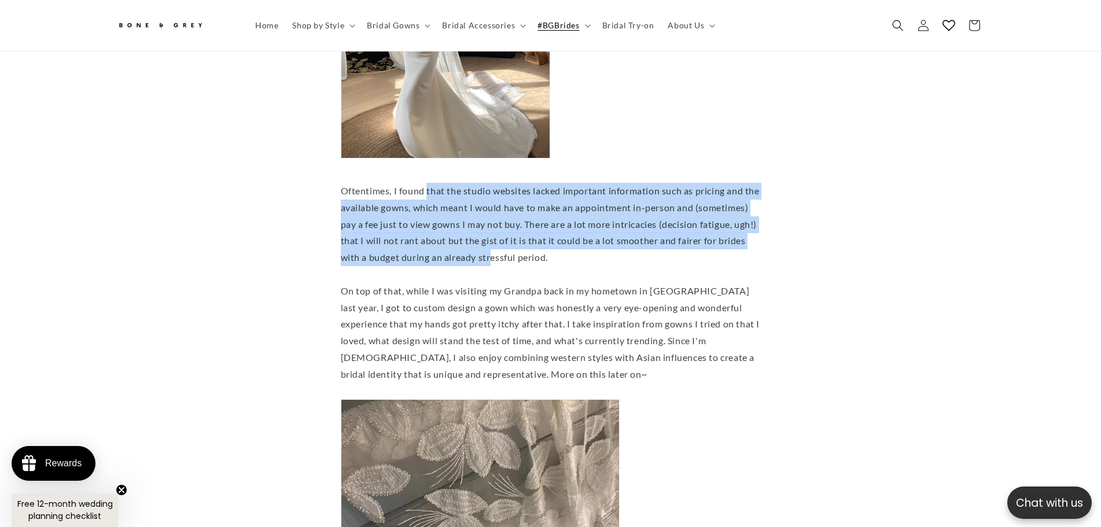
drag, startPoint x: 564, startPoint y: 245, endPoint x: 426, endPoint y: 212, distance: 141.6
click at [427, 187] on div "Oftentimes, I found that the studio websites lacked important information such …" at bounding box center [551, 224] width 420 height 83
click at [431, 238] on div "Oftentimes, I found that the studio websites lacked important information such …" at bounding box center [551, 224] width 420 height 83
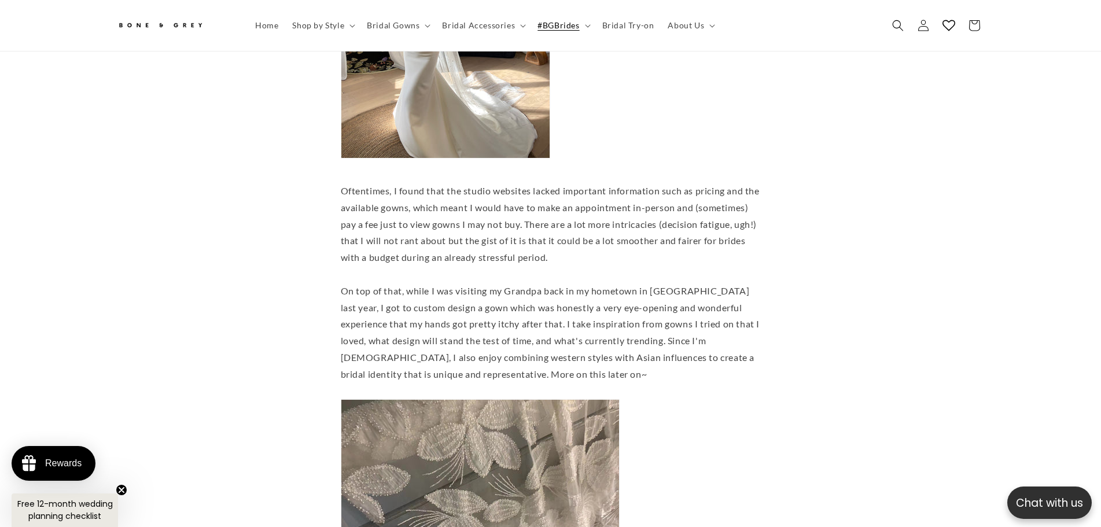
click at [387, 215] on div "Oftentimes, I found that the studio websites lacked important information such …" at bounding box center [551, 224] width 420 height 83
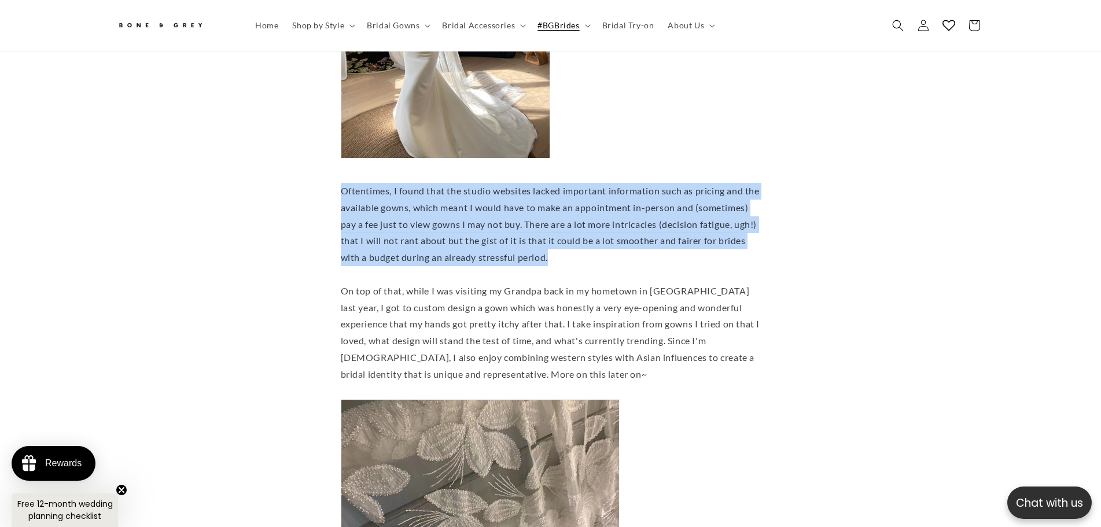
click at [387, 215] on div "Oftentimes, I found that the studio websites lacked important information such …" at bounding box center [551, 224] width 420 height 83
click at [408, 238] on div "Oftentimes, I found that the studio websites lacked important information such …" at bounding box center [551, 224] width 420 height 83
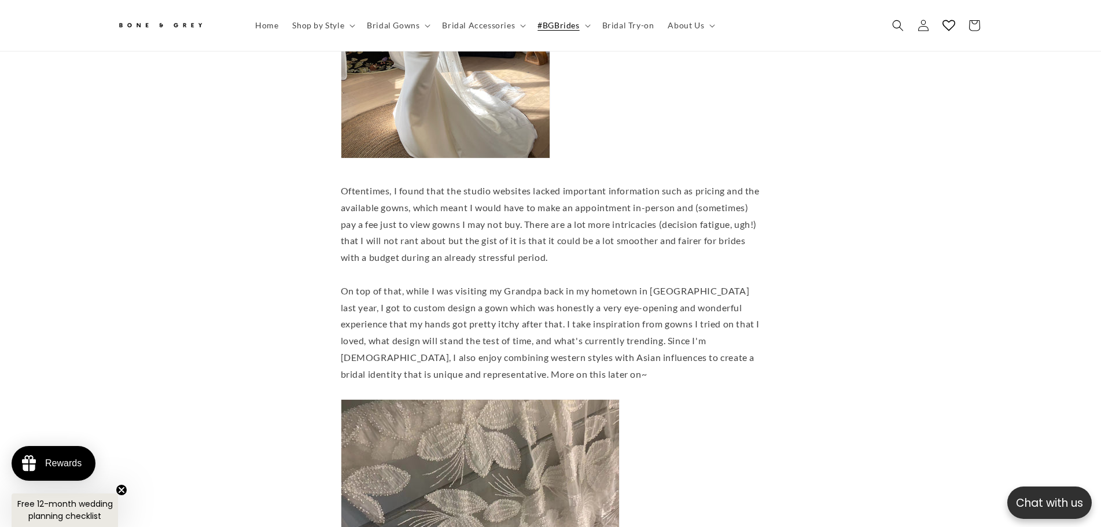
click at [463, 289] on div "On top of that, while I was visiting my Grandpa back in my hometown in China la…" at bounding box center [551, 333] width 420 height 100
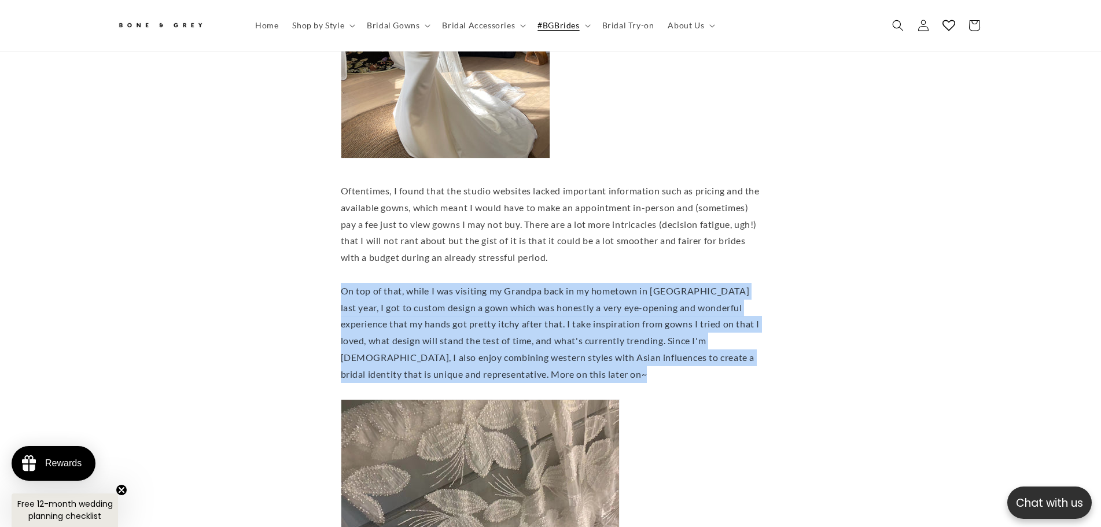
click at [463, 289] on div "On top of that, while I was visiting my Grandpa back in my hometown in China la…" at bounding box center [551, 333] width 420 height 100
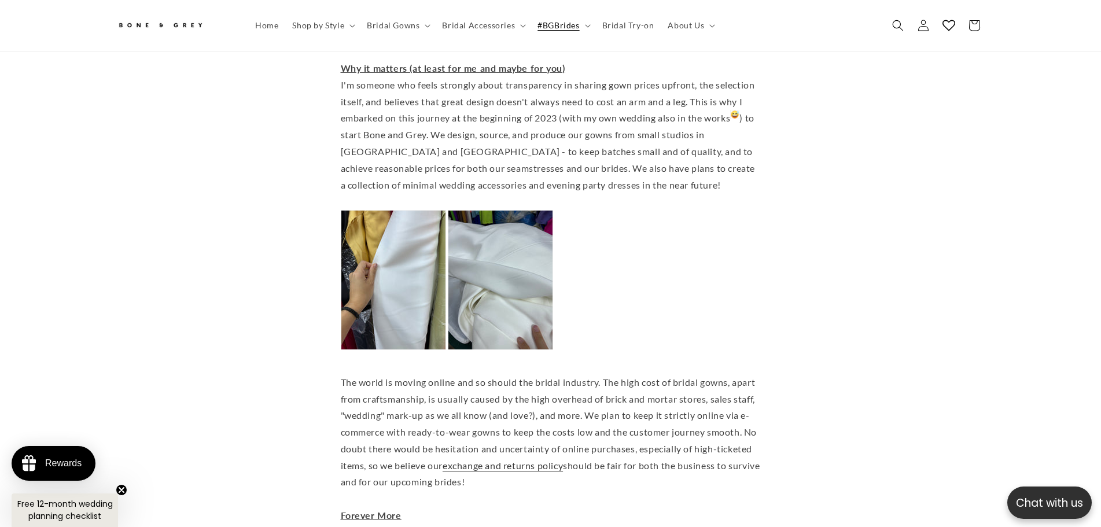
scroll to position [0, 318]
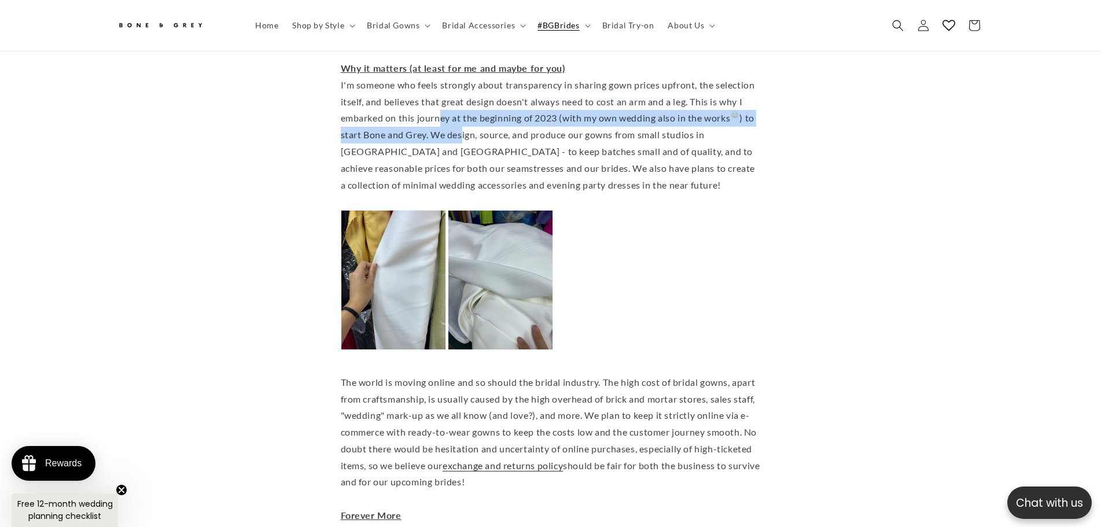
drag, startPoint x: 440, startPoint y: 115, endPoint x: 475, endPoint y: 134, distance: 39.9
click at [466, 132] on div "I'm someone who feels strongly about transparency in sharing gown prices upfron…" at bounding box center [551, 135] width 420 height 117
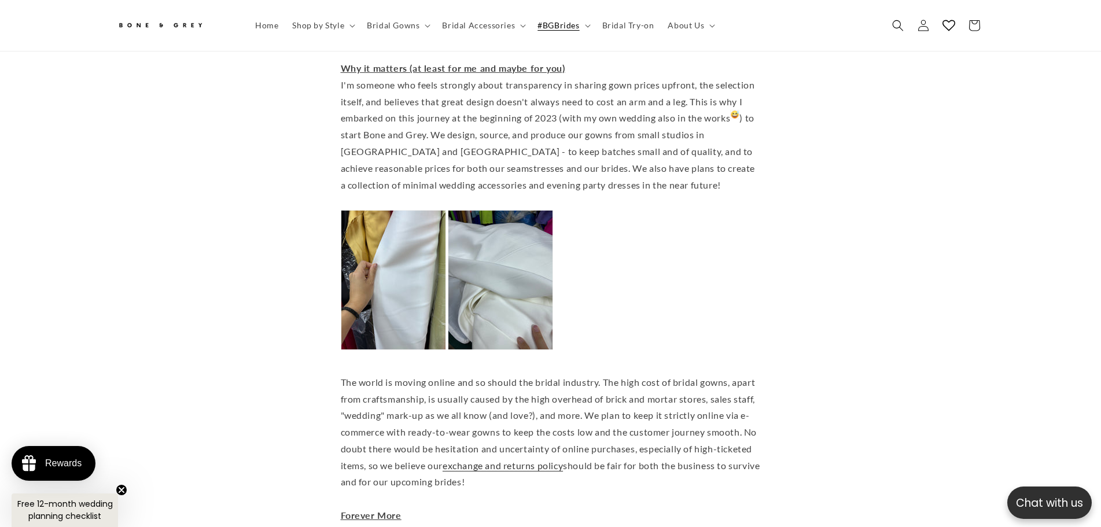
drag, startPoint x: 605, startPoint y: 165, endPoint x: 600, endPoint y: 46, distance: 119.9
click at [610, 152] on div "I'm someone who feels strongly about transparency in sharing gown prices upfron…" at bounding box center [551, 135] width 420 height 117
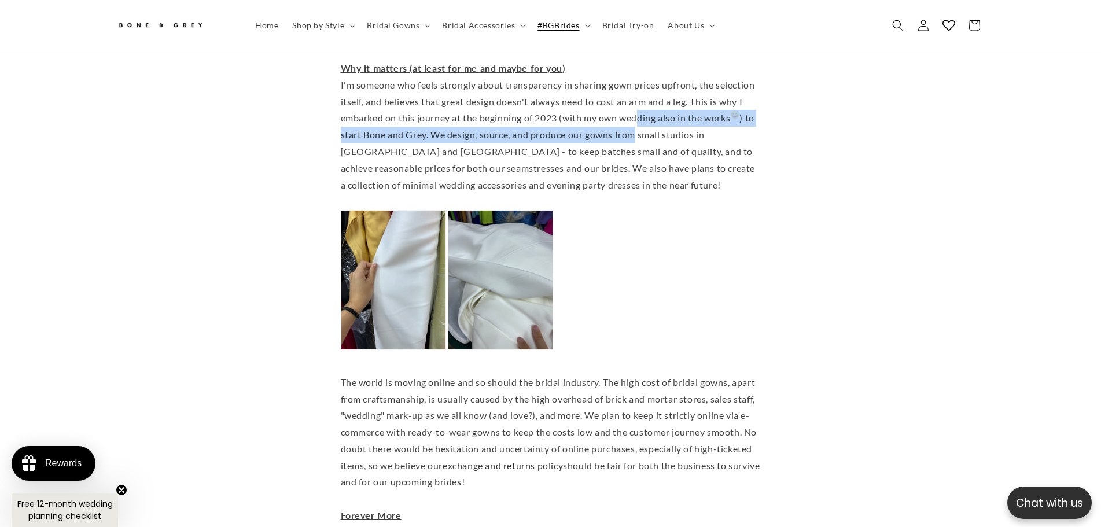
click at [641, 114] on div "I'm someone who feels strongly about transparency in sharing gown prices upfron…" at bounding box center [551, 135] width 420 height 117
click at [641, 113] on div "I'm someone who feels strongly about transparency in sharing gown prices upfron…" at bounding box center [551, 135] width 420 height 117
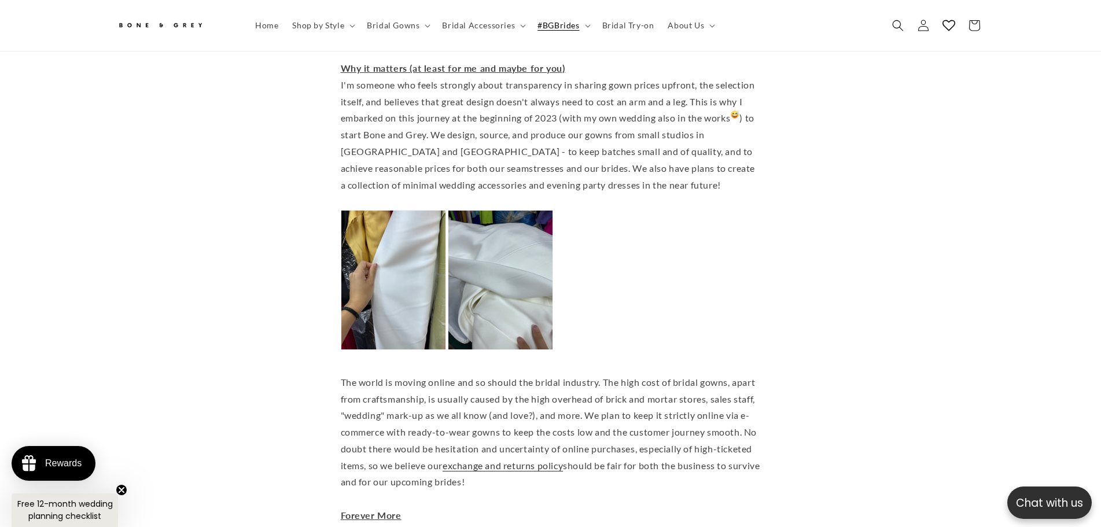
click at [609, 100] on div "I'm someone who feels strongly about transparency in sharing gown prices upfron…" at bounding box center [551, 135] width 420 height 117
click at [605, 93] on div "I'm someone who feels strongly about transparency in sharing gown prices upfron…" at bounding box center [551, 135] width 420 height 117
click at [605, 91] on div "I'm someone who feels strongly about transparency in sharing gown prices upfron…" at bounding box center [551, 135] width 420 height 117
click at [604, 91] on div "I'm someone who feels strongly about transparency in sharing gown prices upfron…" at bounding box center [551, 135] width 420 height 117
click at [603, 91] on div "I'm someone who feels strongly about transparency in sharing gown prices upfron…" at bounding box center [551, 135] width 420 height 117
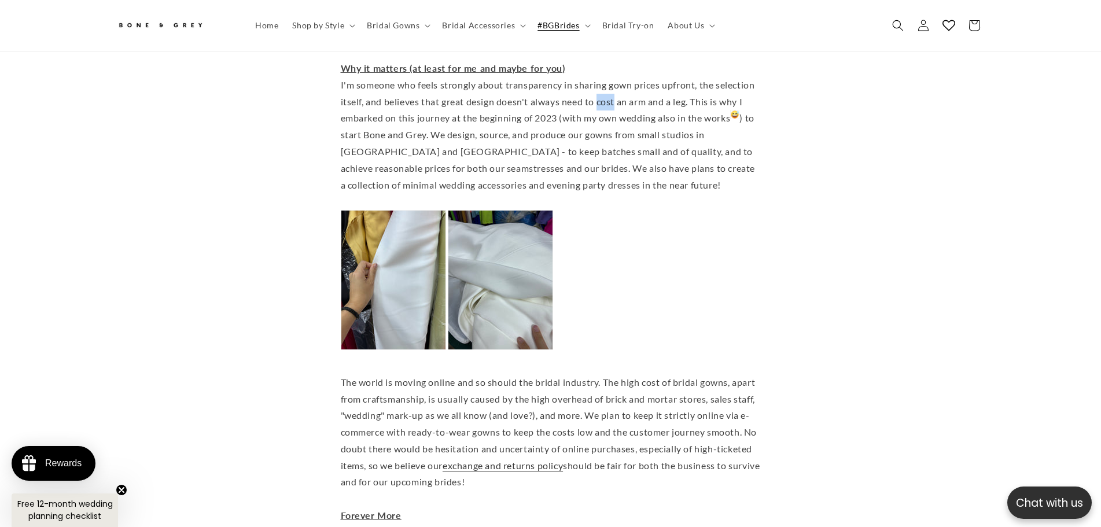
drag, startPoint x: 603, startPoint y: 91, endPoint x: 533, endPoint y: 99, distance: 69.8
click at [602, 91] on div "I'm someone who feels strongly about transparency in sharing gown prices upfron…" at bounding box center [551, 135] width 420 height 117
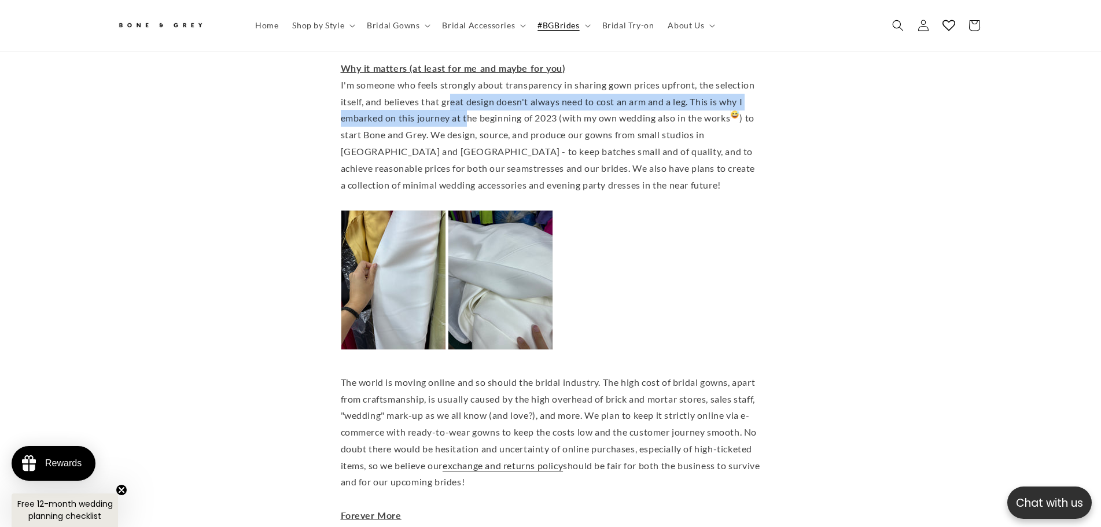
drag, startPoint x: 467, startPoint y: 101, endPoint x: 454, endPoint y: 87, distance: 18.8
click at [454, 87] on div "I'm someone who feels strongly about transparency in sharing gown prices upfron…" at bounding box center [551, 135] width 420 height 117
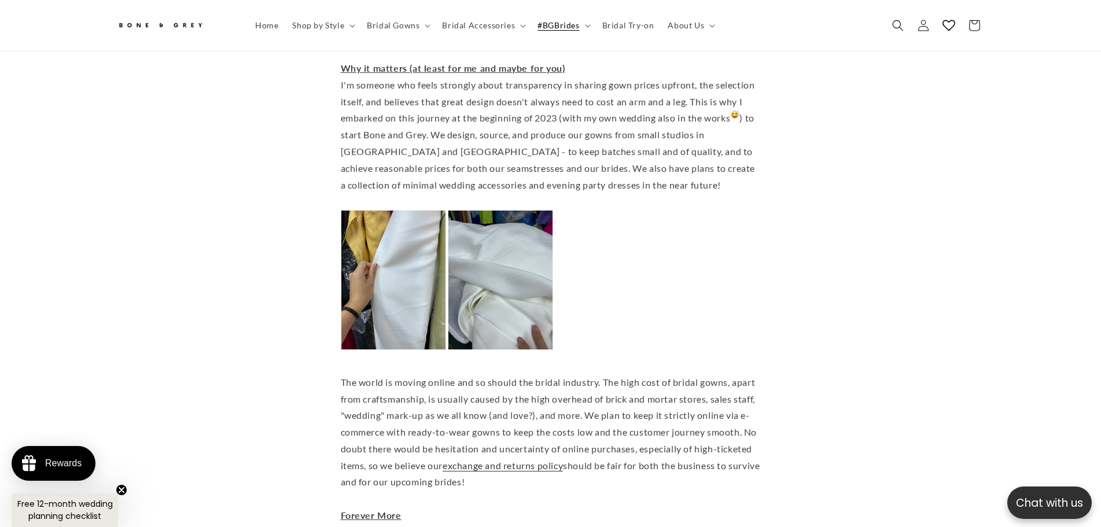
click at [558, 105] on div "I'm someone who feels strongly about transparency in sharing gown prices upfron…" at bounding box center [551, 135] width 420 height 117
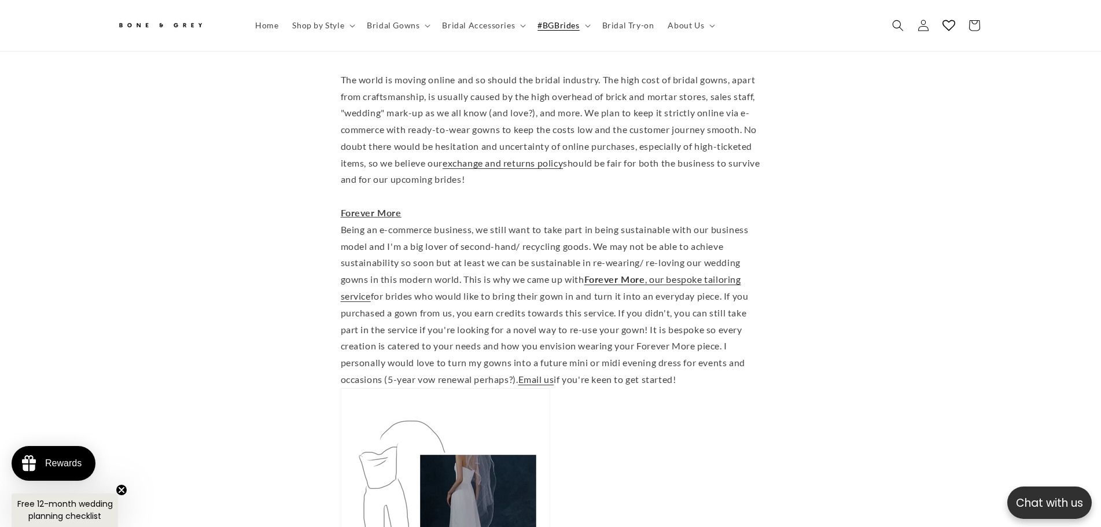
scroll to position [2077, 0]
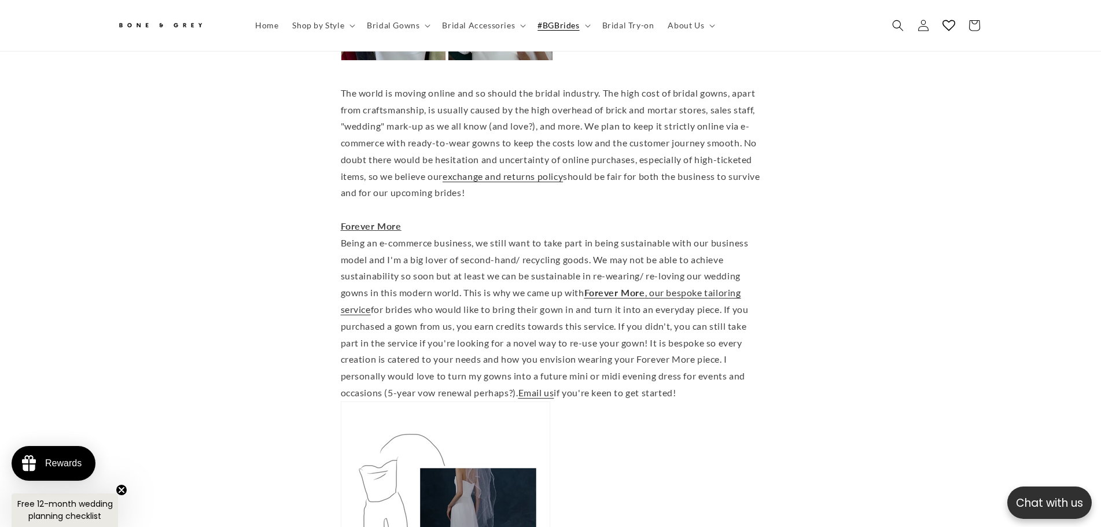
click at [549, 101] on div "The world is moving online and so should the bridal industry. The high cost of …" at bounding box center [551, 143] width 420 height 117
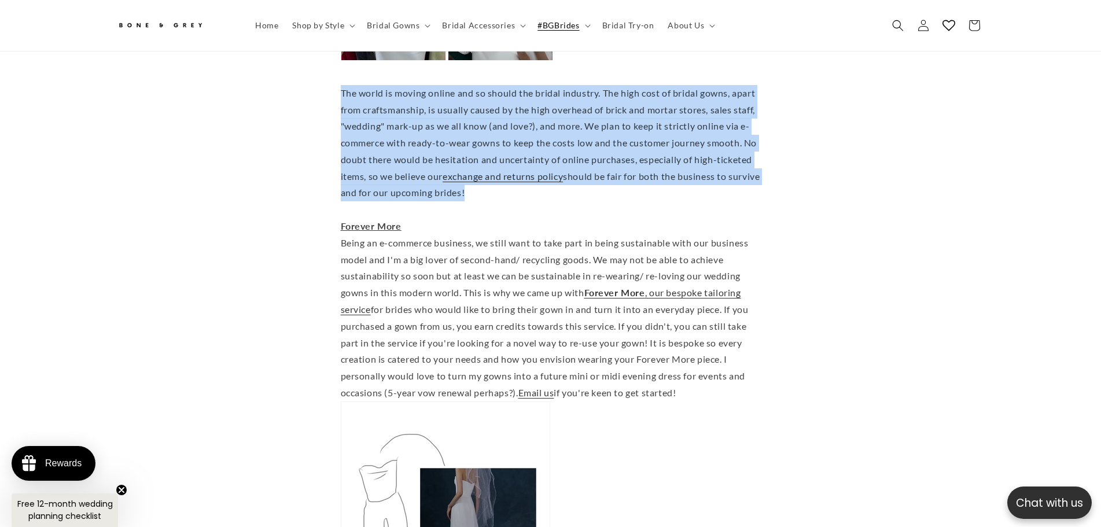
click at [549, 101] on div "The world is moving online and so should the bridal industry. The high cost of …" at bounding box center [551, 143] width 420 height 117
click at [523, 134] on div "The world is moving online and so should the bridal industry. The high cost of …" at bounding box center [551, 143] width 420 height 117
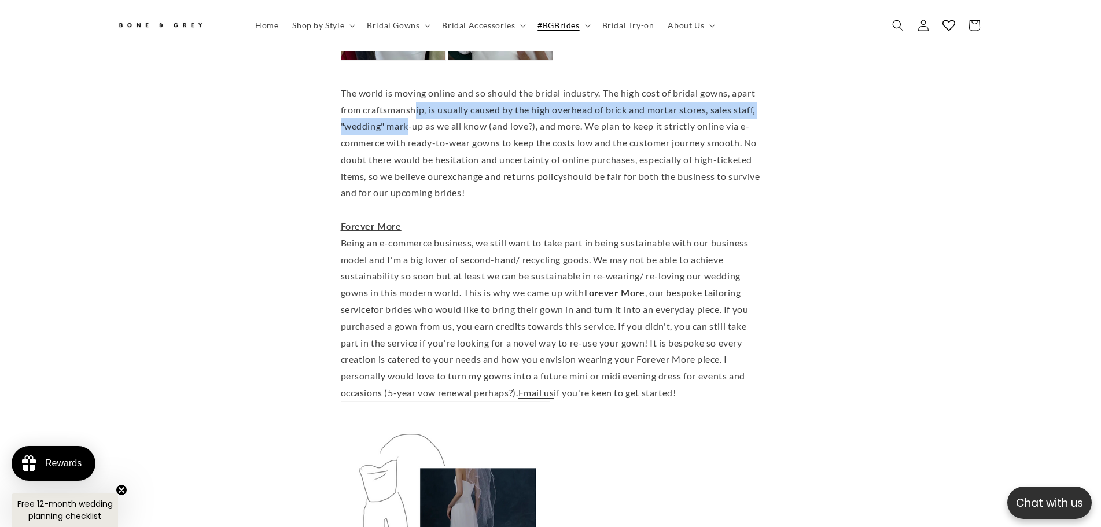
drag, startPoint x: 428, startPoint y: 116, endPoint x: 416, endPoint y: 101, distance: 19.3
click at [416, 101] on div "The world is moving online and so should the bridal industry. The high cost of …" at bounding box center [551, 143] width 420 height 117
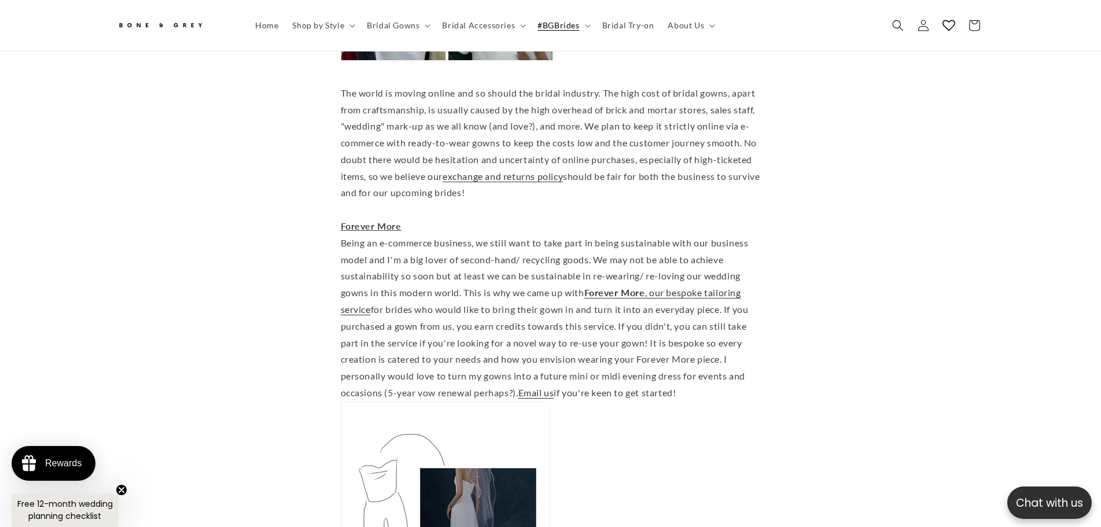
click at [450, 139] on div "The world is moving online and so should the bridal industry. The high cost of …" at bounding box center [551, 143] width 420 height 117
click at [444, 137] on div "The world is moving online and so should the bridal industry. The high cost of …" at bounding box center [551, 143] width 420 height 117
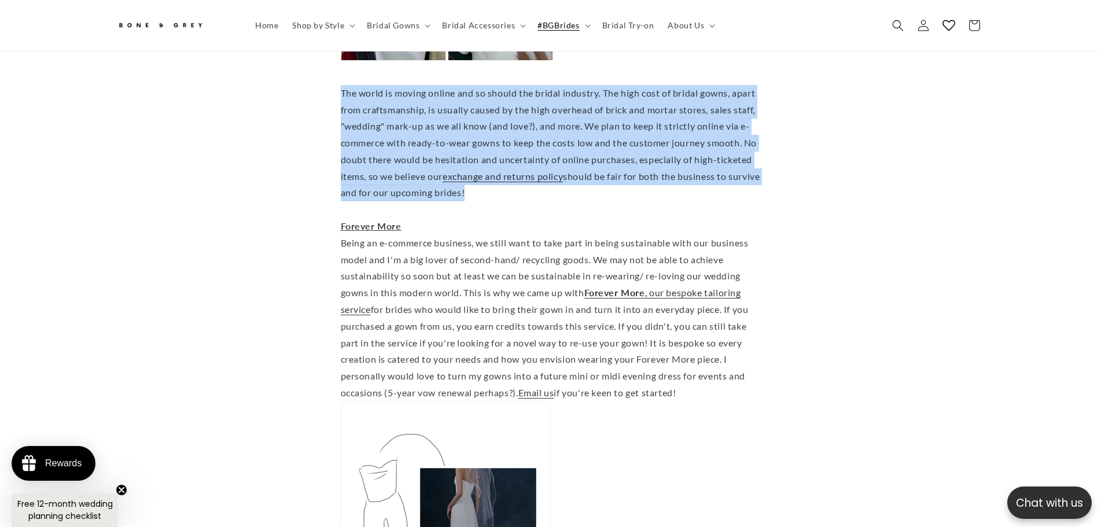
click at [444, 137] on div "The world is moving online and so should the bridal industry. The high cost of …" at bounding box center [551, 143] width 420 height 117
click at [447, 175] on div "The world is moving online and so should the bridal industry. The high cost of …" at bounding box center [551, 143] width 420 height 117
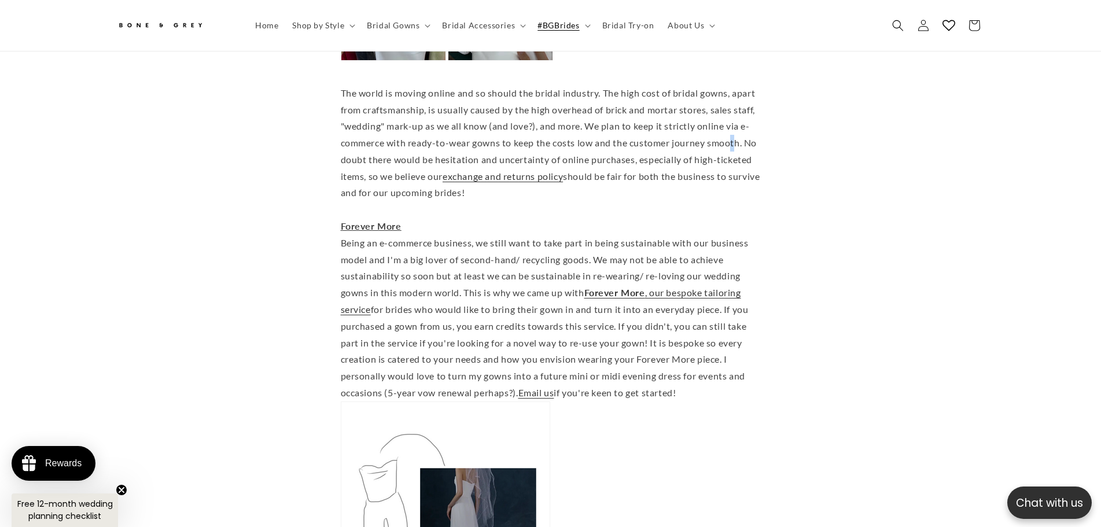
drag, startPoint x: 406, startPoint y: 144, endPoint x: 401, endPoint y: 156, distance: 12.5
click at [401, 156] on div "The world is moving online and so should the bridal industry. The high cost of …" at bounding box center [551, 143] width 420 height 117
click at [395, 176] on div "The world is moving online and so should the bridal industry. The high cost of …" at bounding box center [551, 143] width 420 height 117
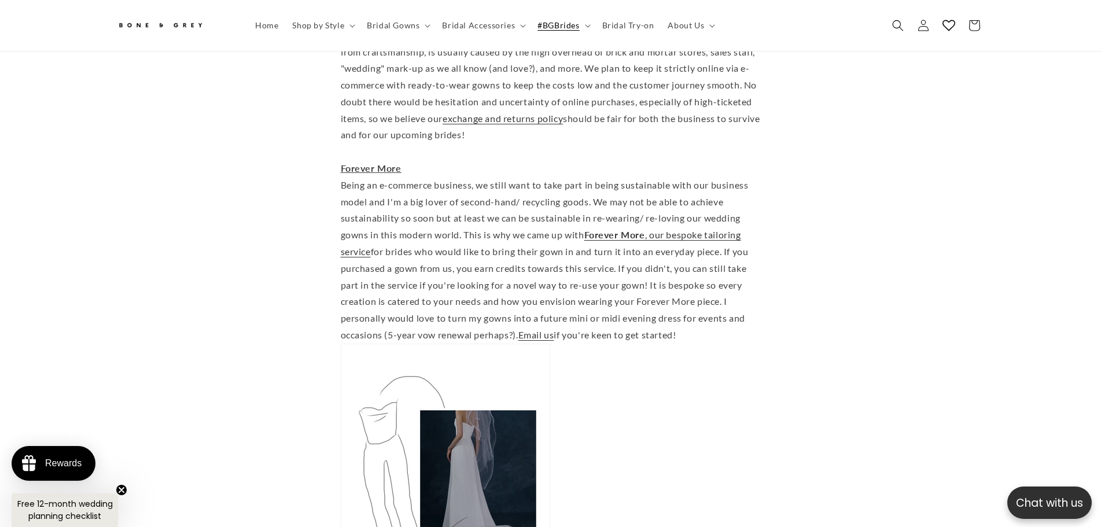
scroll to position [0, 318]
click at [671, 262] on div "Being an e-commerce business, we still want to take part in being sustainable w…" at bounding box center [551, 260] width 420 height 167
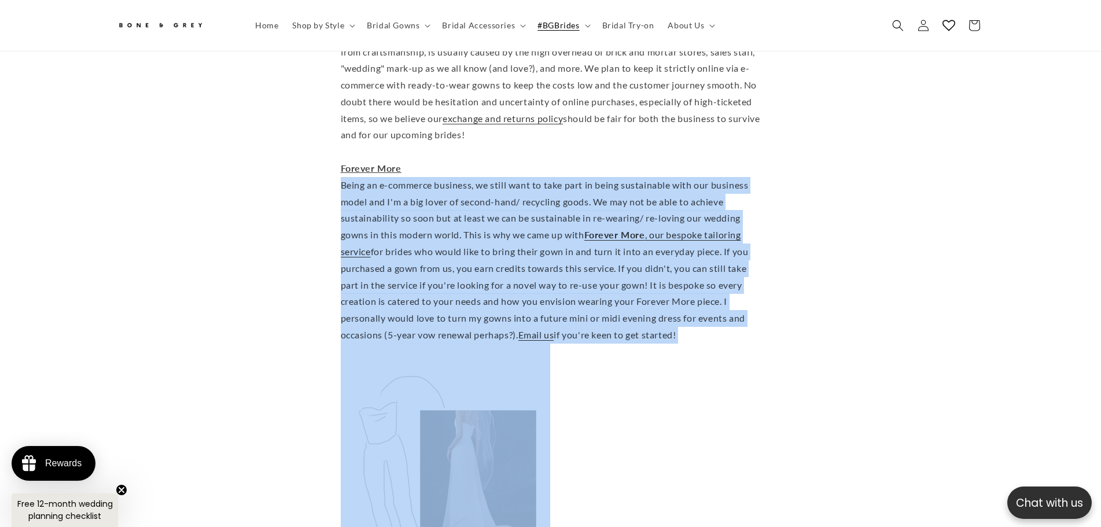
click at [671, 262] on div "Being an e-commerce business, we still want to take part in being sustainable w…" at bounding box center [551, 260] width 420 height 167
click at [668, 288] on div "Being an e-commerce business, we still want to take part in being sustainable w…" at bounding box center [551, 260] width 420 height 167
click at [631, 270] on div "Being an e-commerce business, we still want to take part in being sustainable w…" at bounding box center [551, 260] width 420 height 167
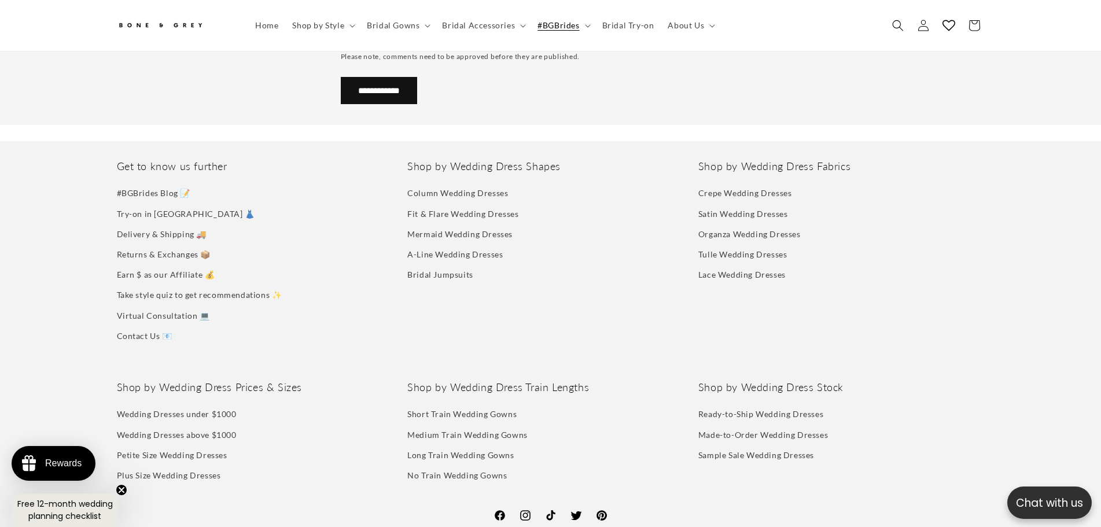
scroll to position [3465, 0]
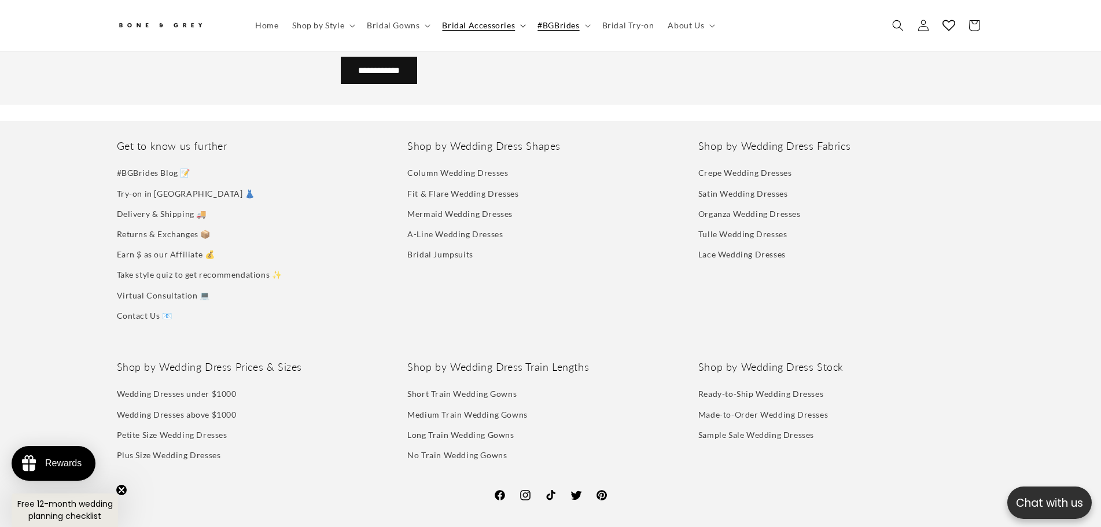
click at [491, 25] on span "Bridal Accessories" at bounding box center [478, 25] width 73 height 10
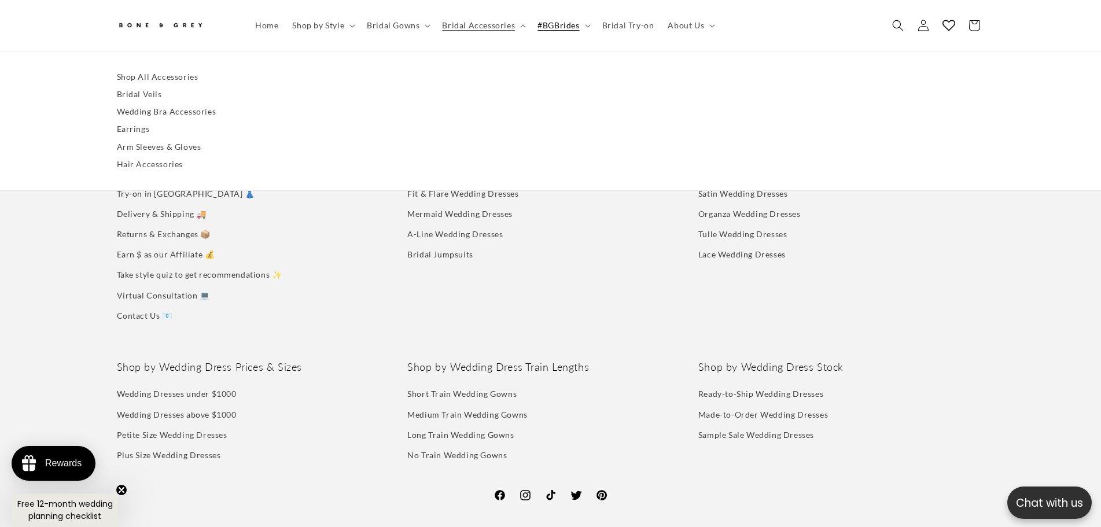
scroll to position [0, 318]
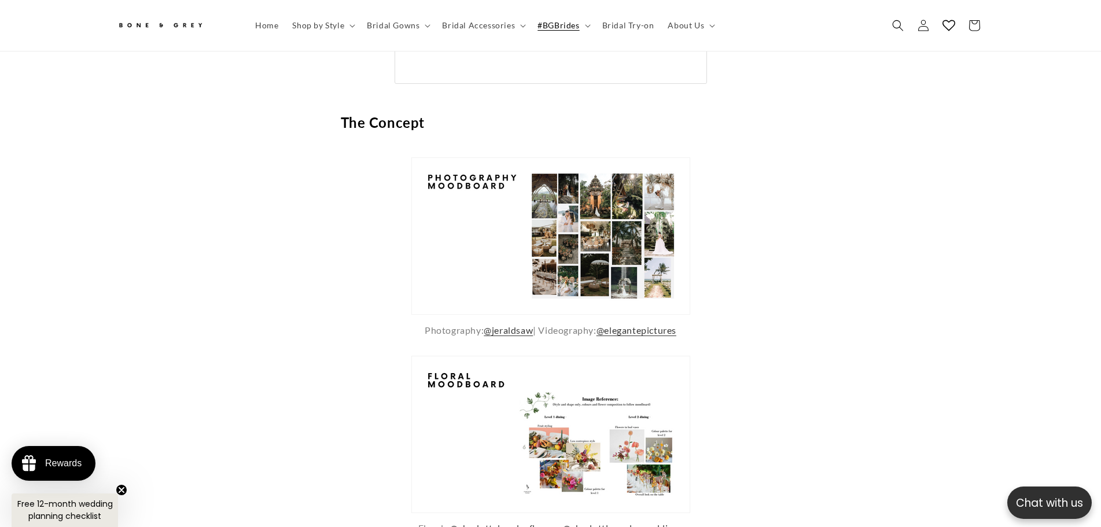
scroll to position [1151, 0]
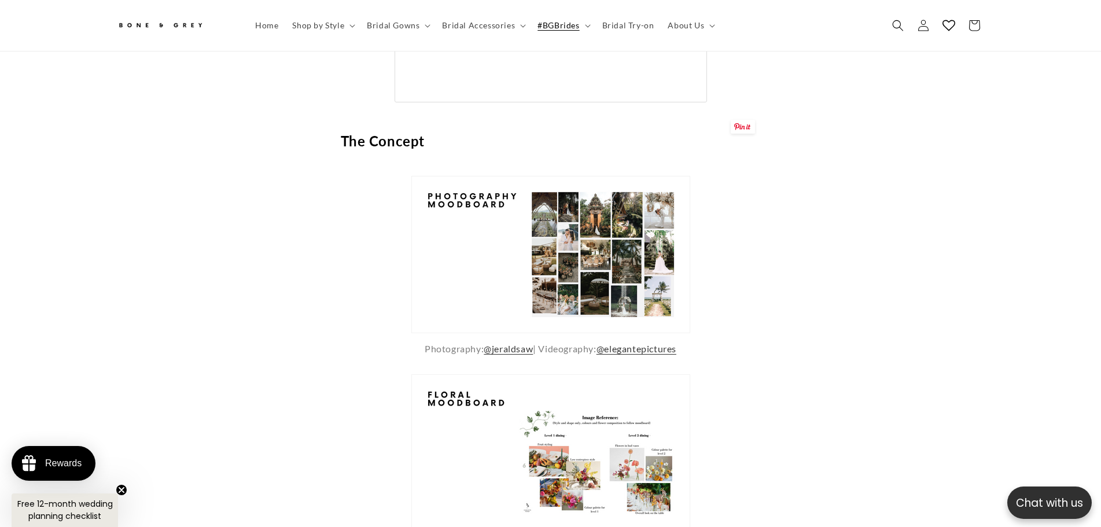
drag, startPoint x: 522, startPoint y: 289, endPoint x: 793, endPoint y: 317, distance: 271.7
click at [616, 266] on img at bounding box center [550, 254] width 279 height 157
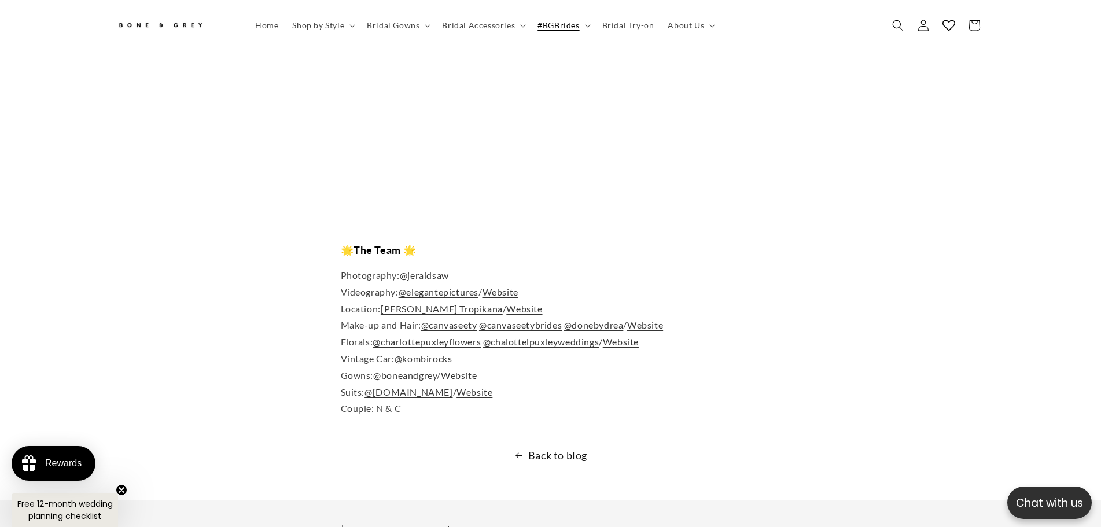
scroll to position [0, 0]
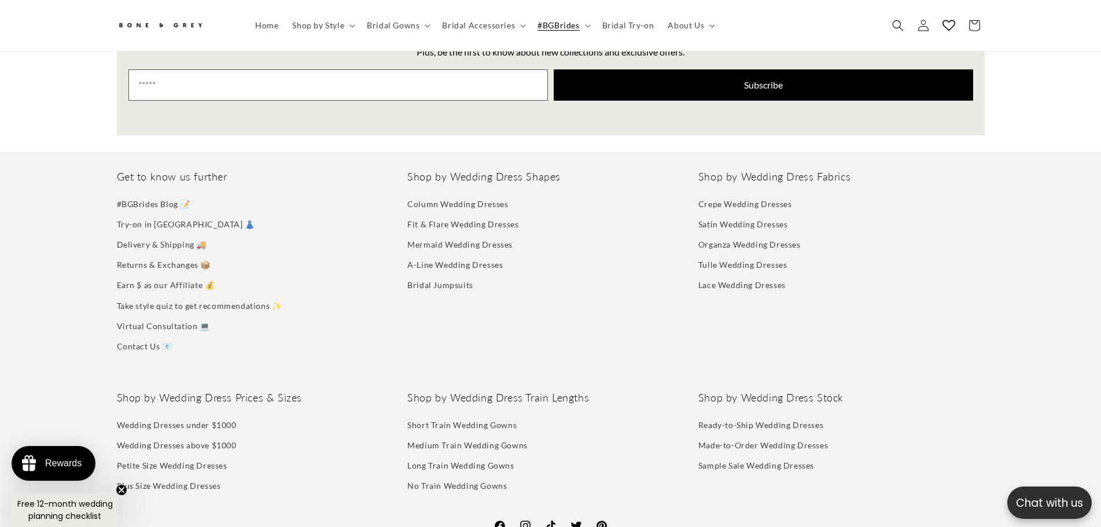
scroll to position [1498, 0]
click at [441, 218] on link "Fit & Flare Wedding Dresses" at bounding box center [462, 224] width 111 height 20
